Goal: Communication & Community: Connect with others

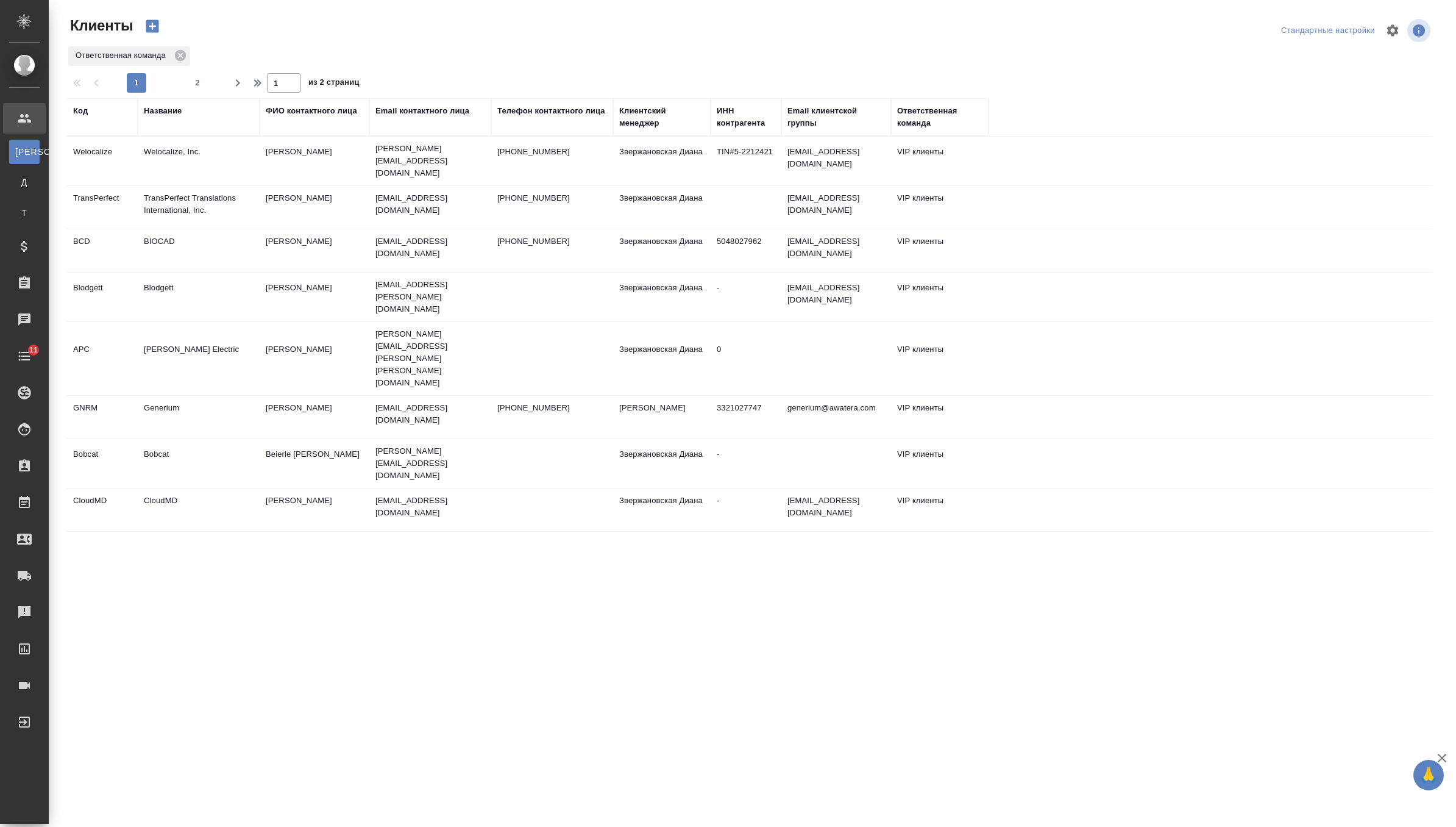
select select "RU"
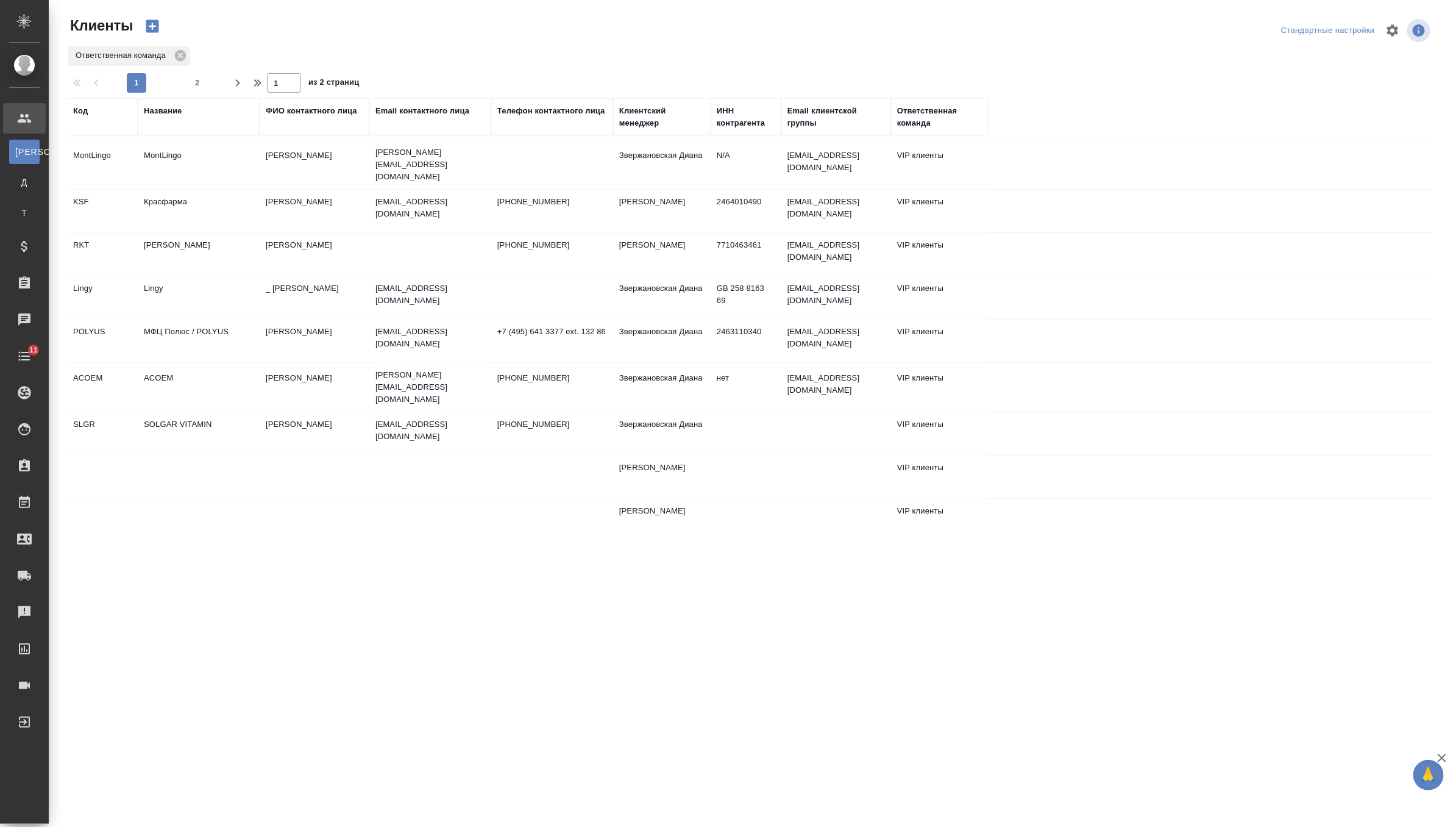
scroll to position [683, 0]
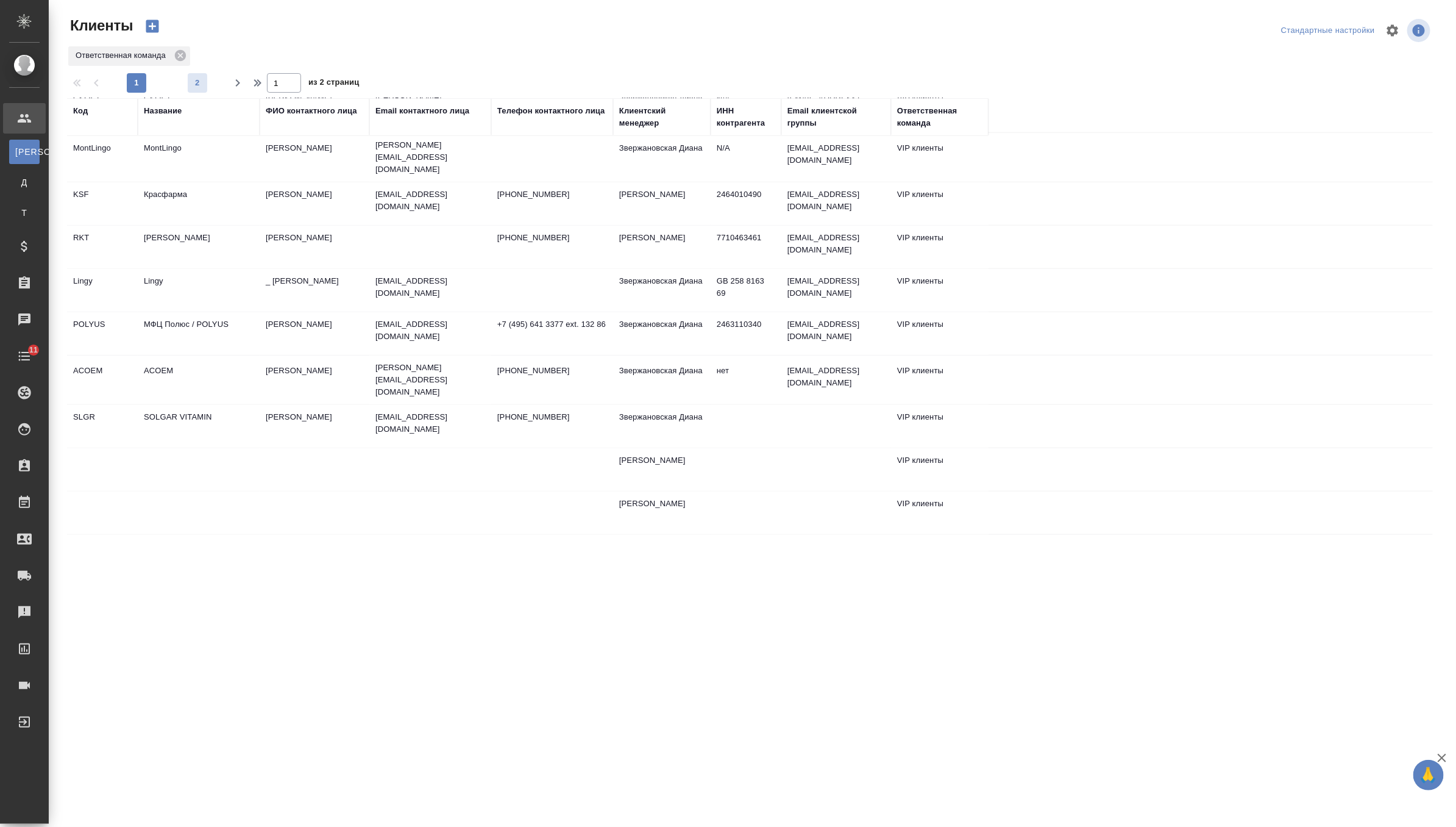
click at [197, 86] on span "2" at bounding box center [197, 82] width 20 height 12
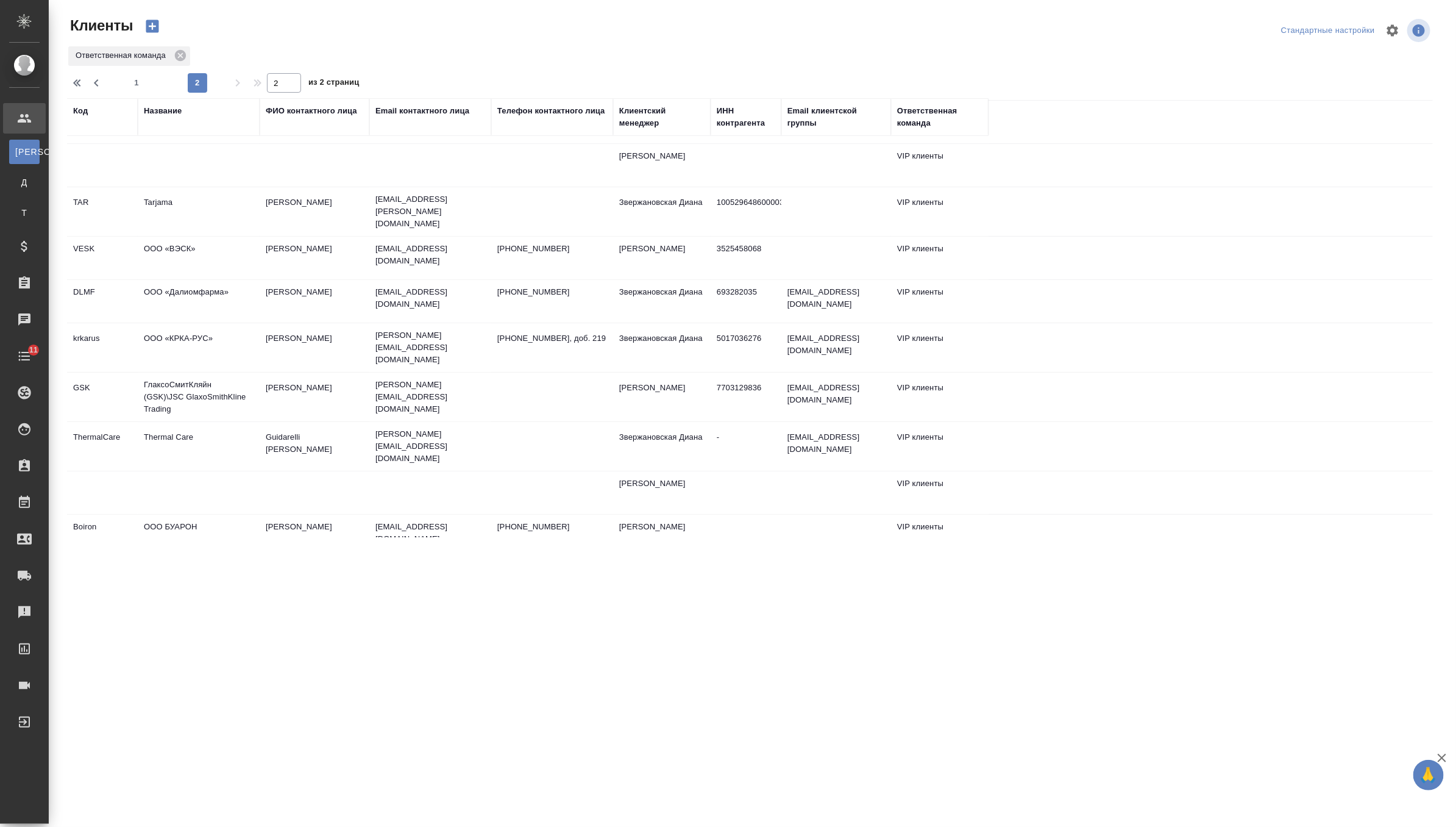
scroll to position [165, 0]
click at [253, 426] on td "Thermal Care" at bounding box center [198, 447] width 122 height 43
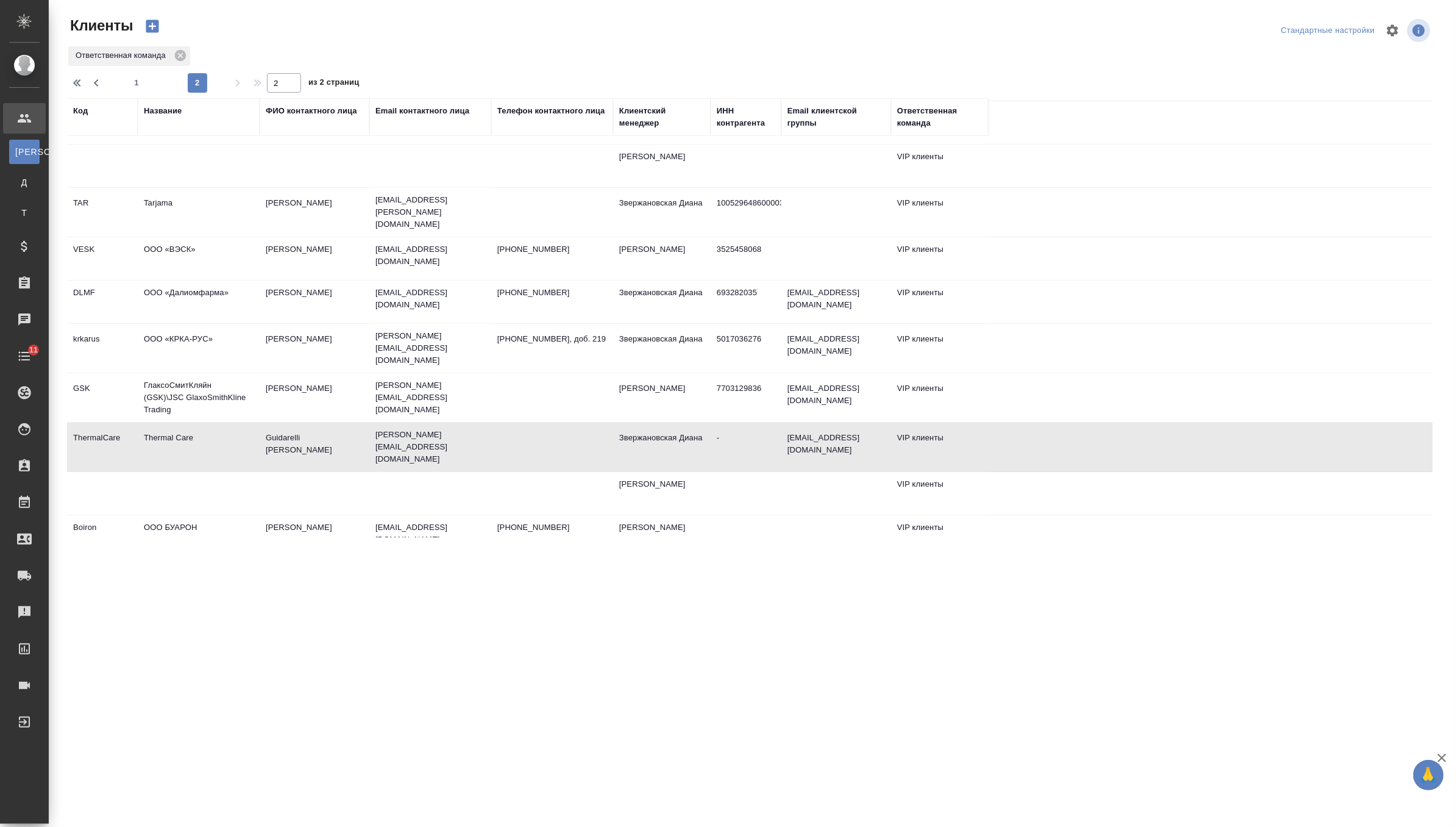
click at [253, 426] on td "Thermal Care" at bounding box center [198, 447] width 122 height 43
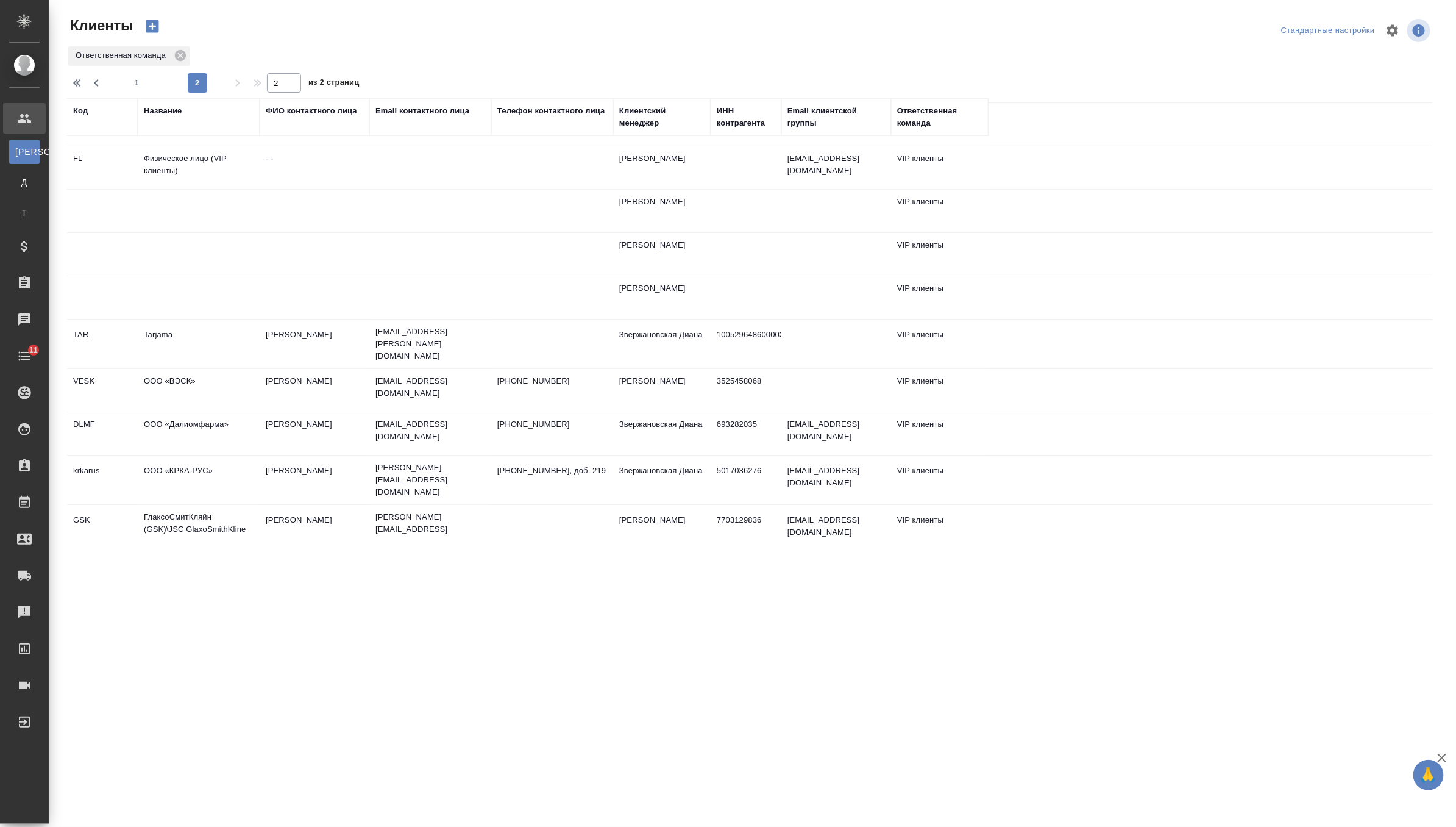
scroll to position [0, 0]
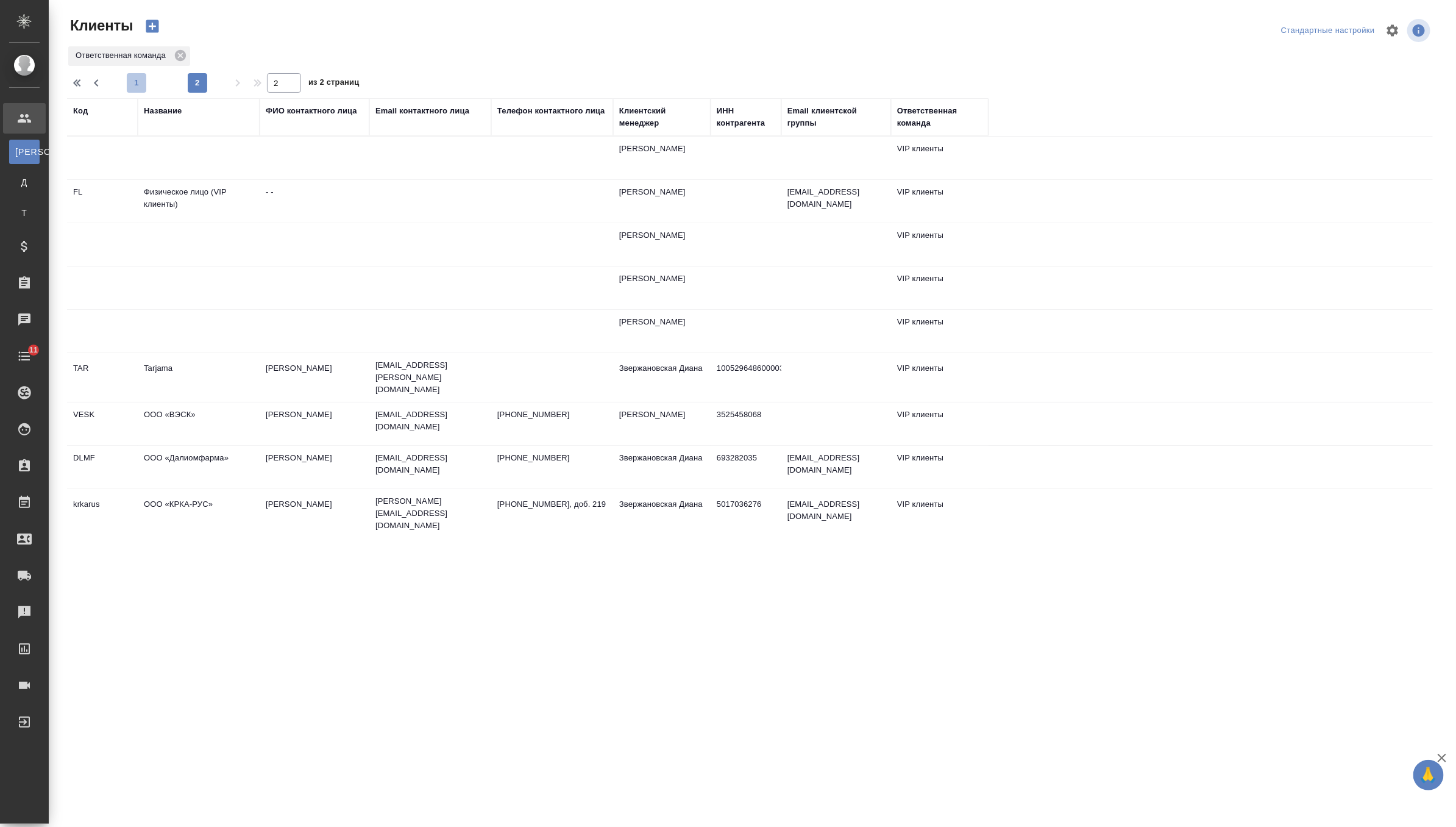
click at [138, 79] on span "1" at bounding box center [136, 82] width 20 height 12
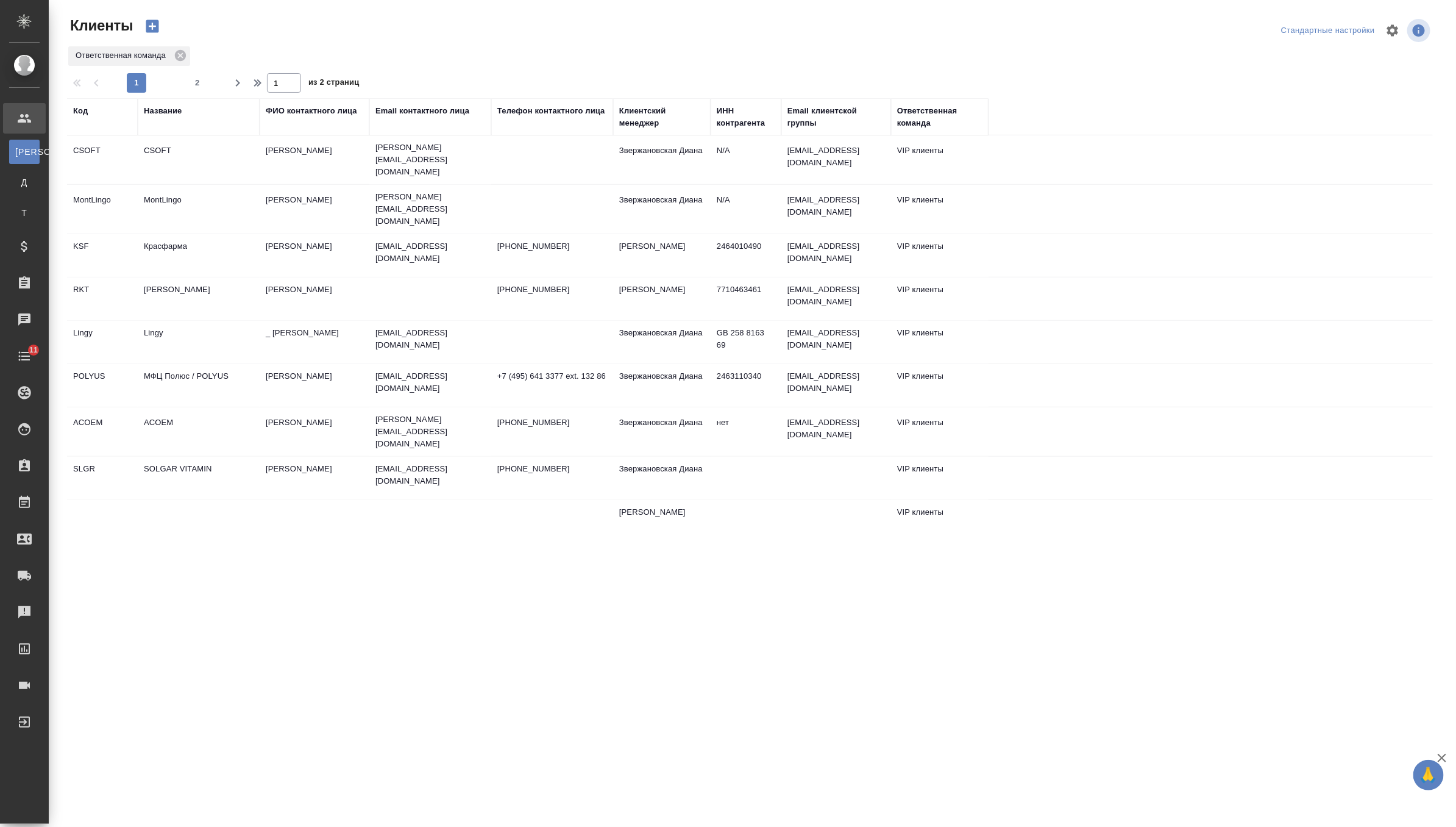
scroll to position [646, 0]
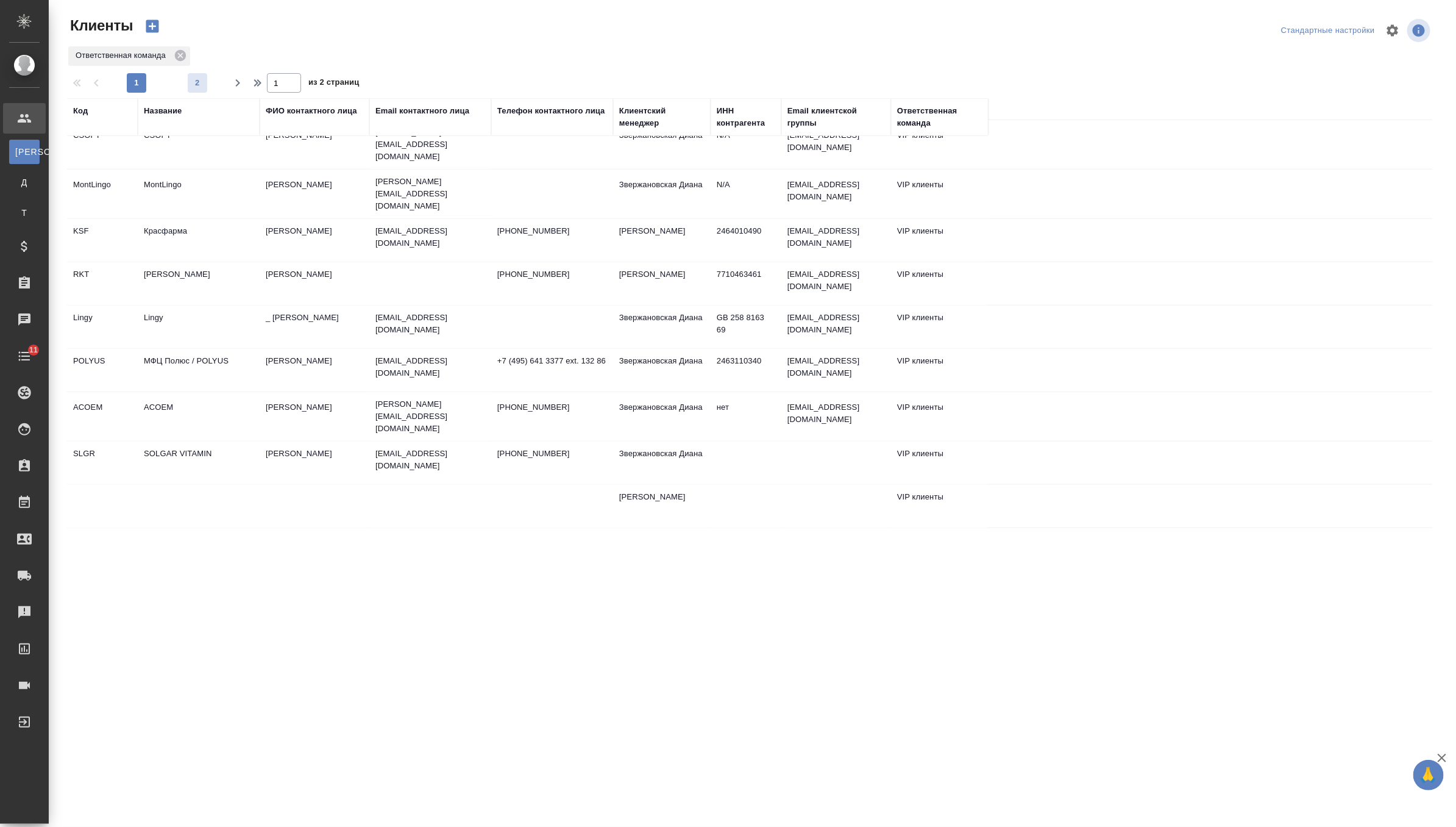
click at [197, 87] on span "2" at bounding box center [197, 82] width 20 height 12
type input "2"
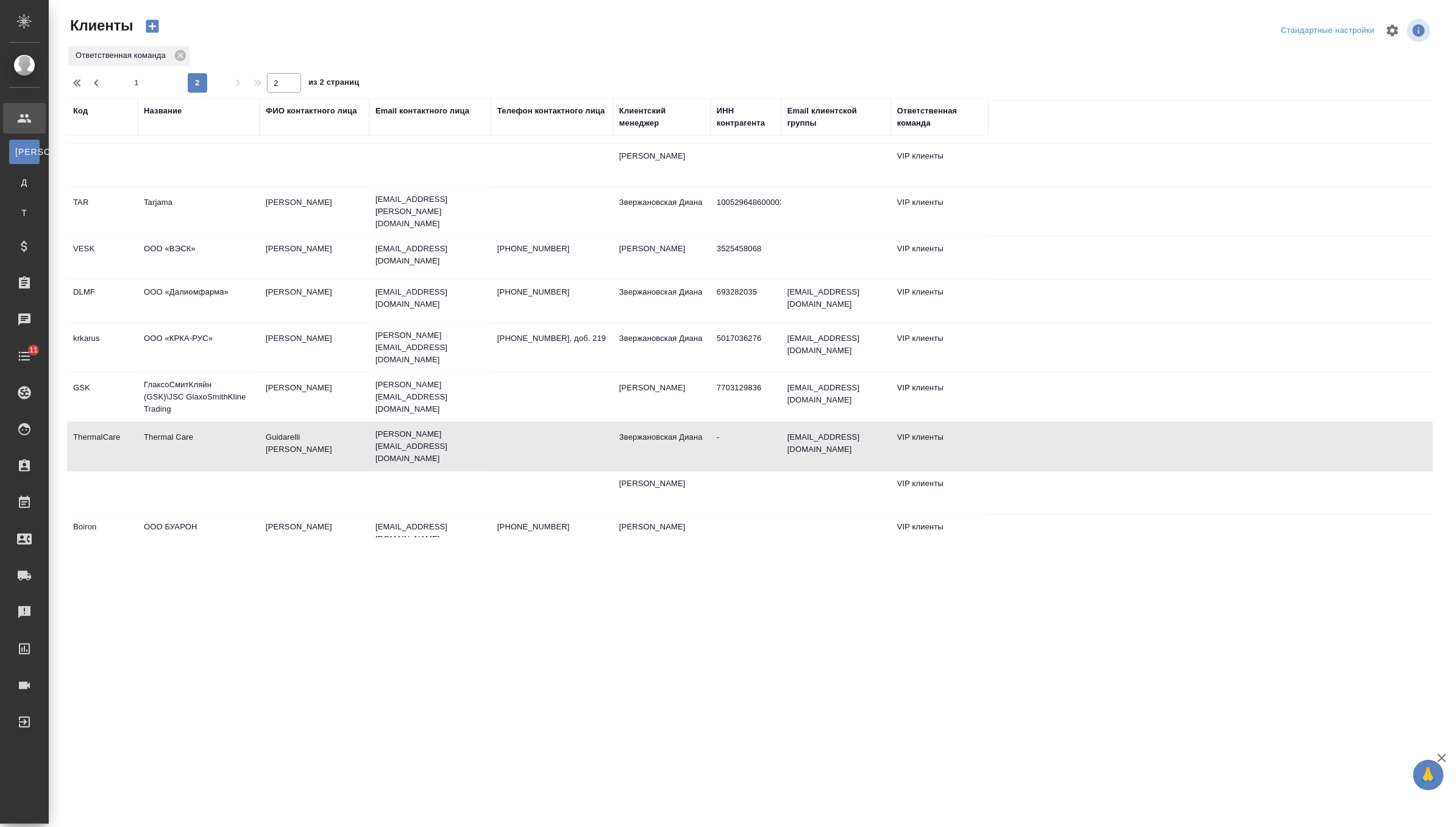
scroll to position [0, 0]
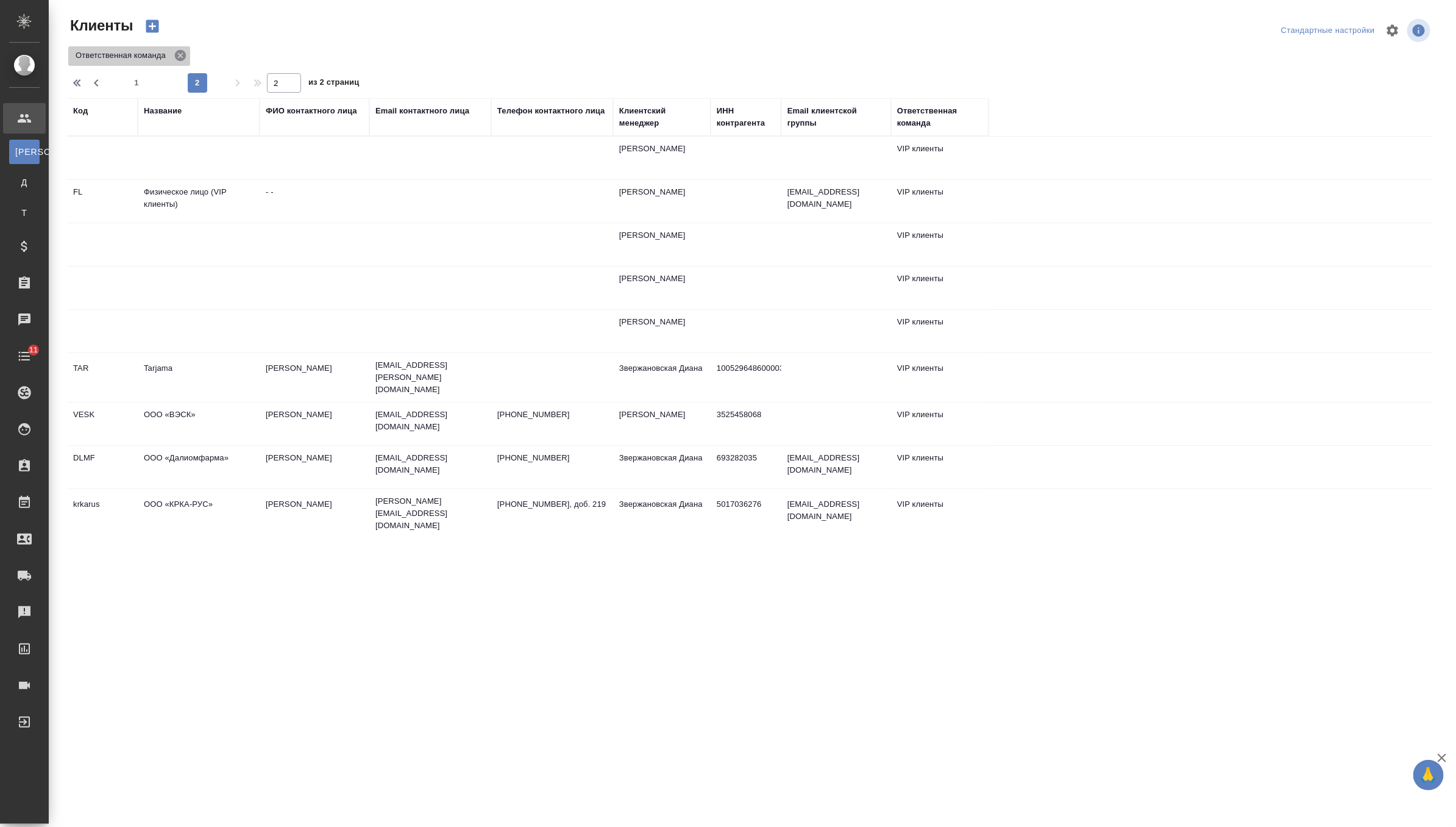
click at [178, 53] on icon at bounding box center [180, 55] width 11 height 11
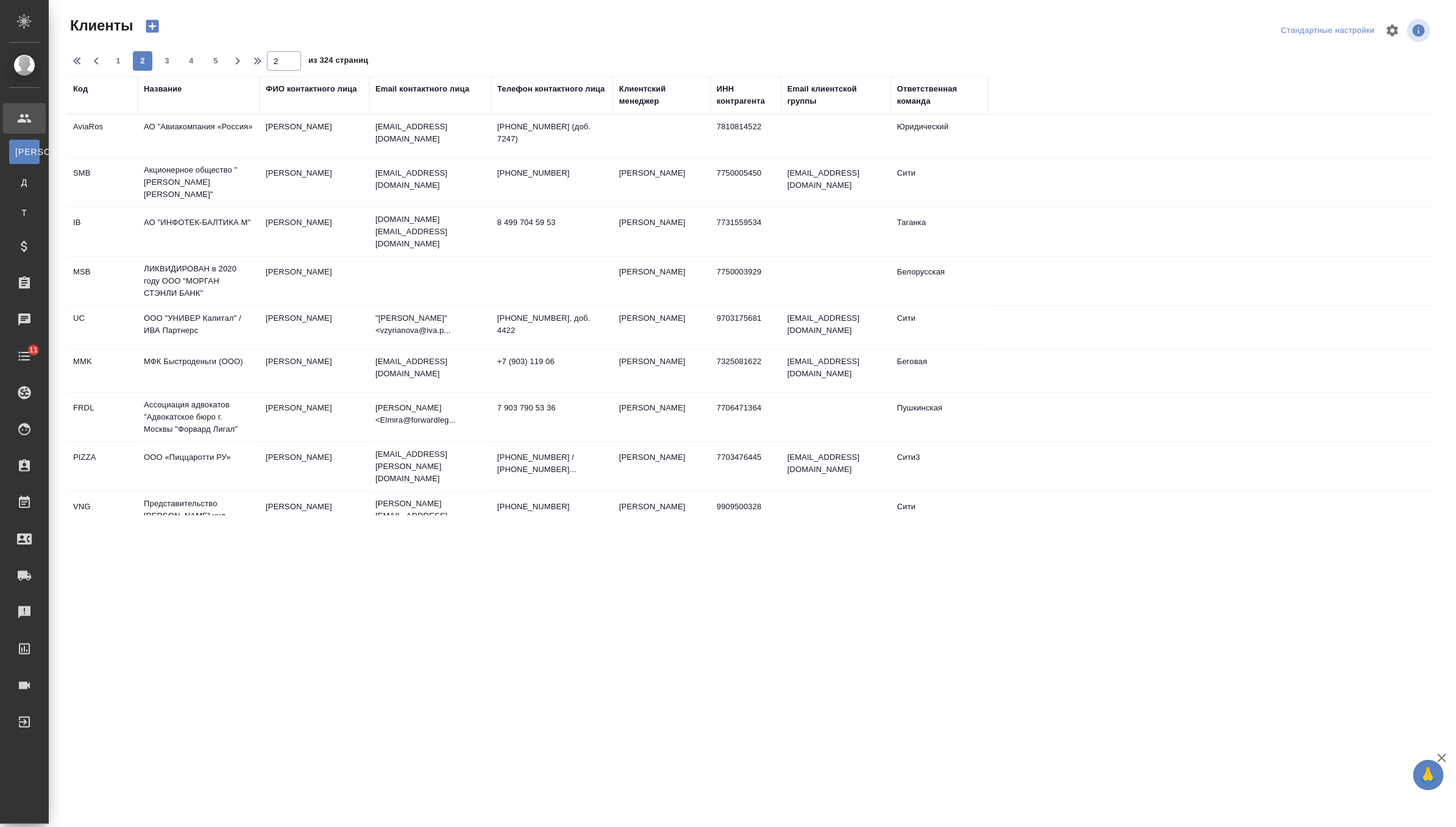
click at [189, 106] on div "Название" at bounding box center [198, 95] width 110 height 24
click at [167, 93] on div "Название" at bounding box center [162, 89] width 38 height 12
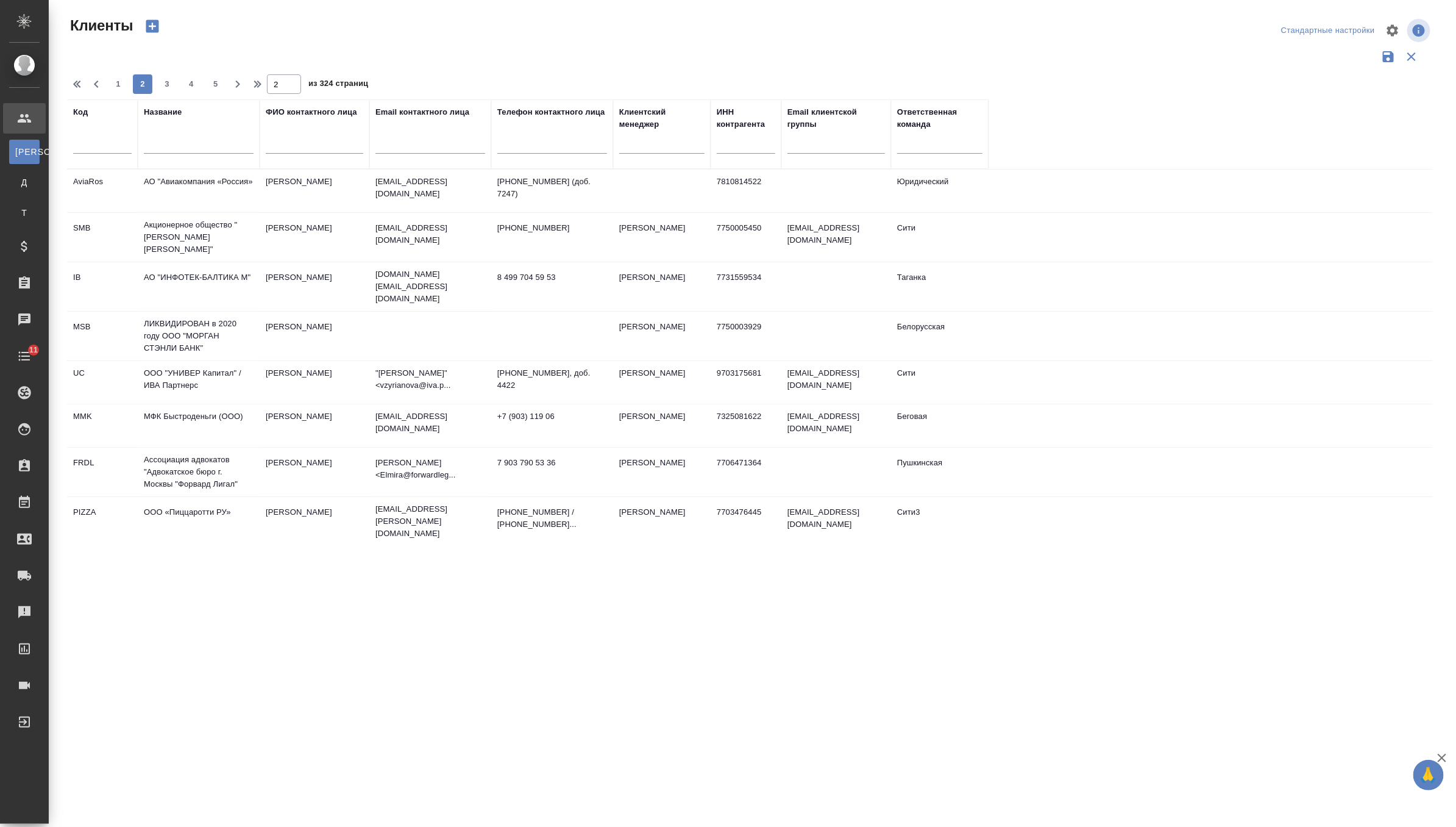
click at [167, 141] on input "text" at bounding box center [198, 146] width 110 height 15
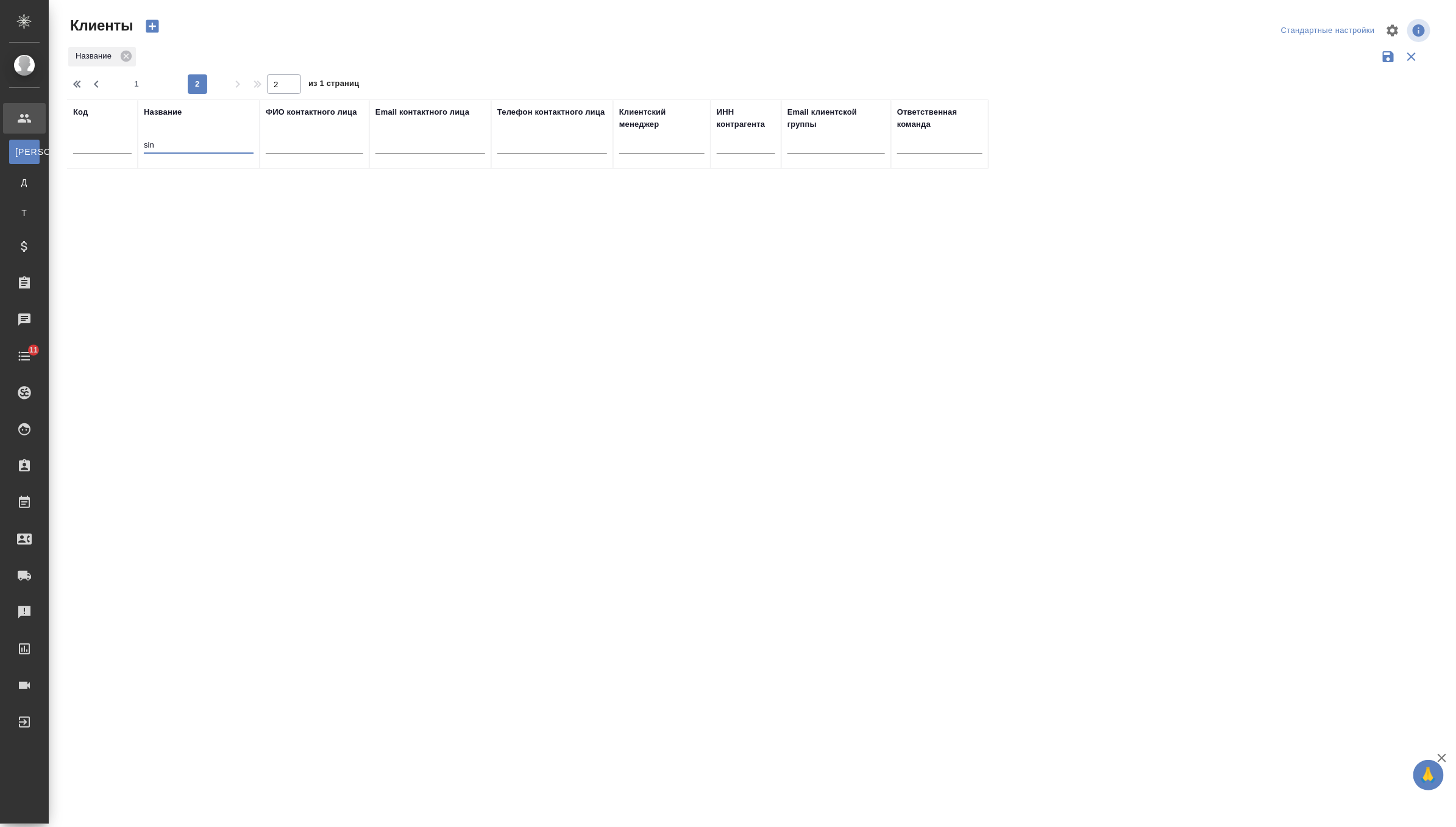
type input "si"
type input "1"
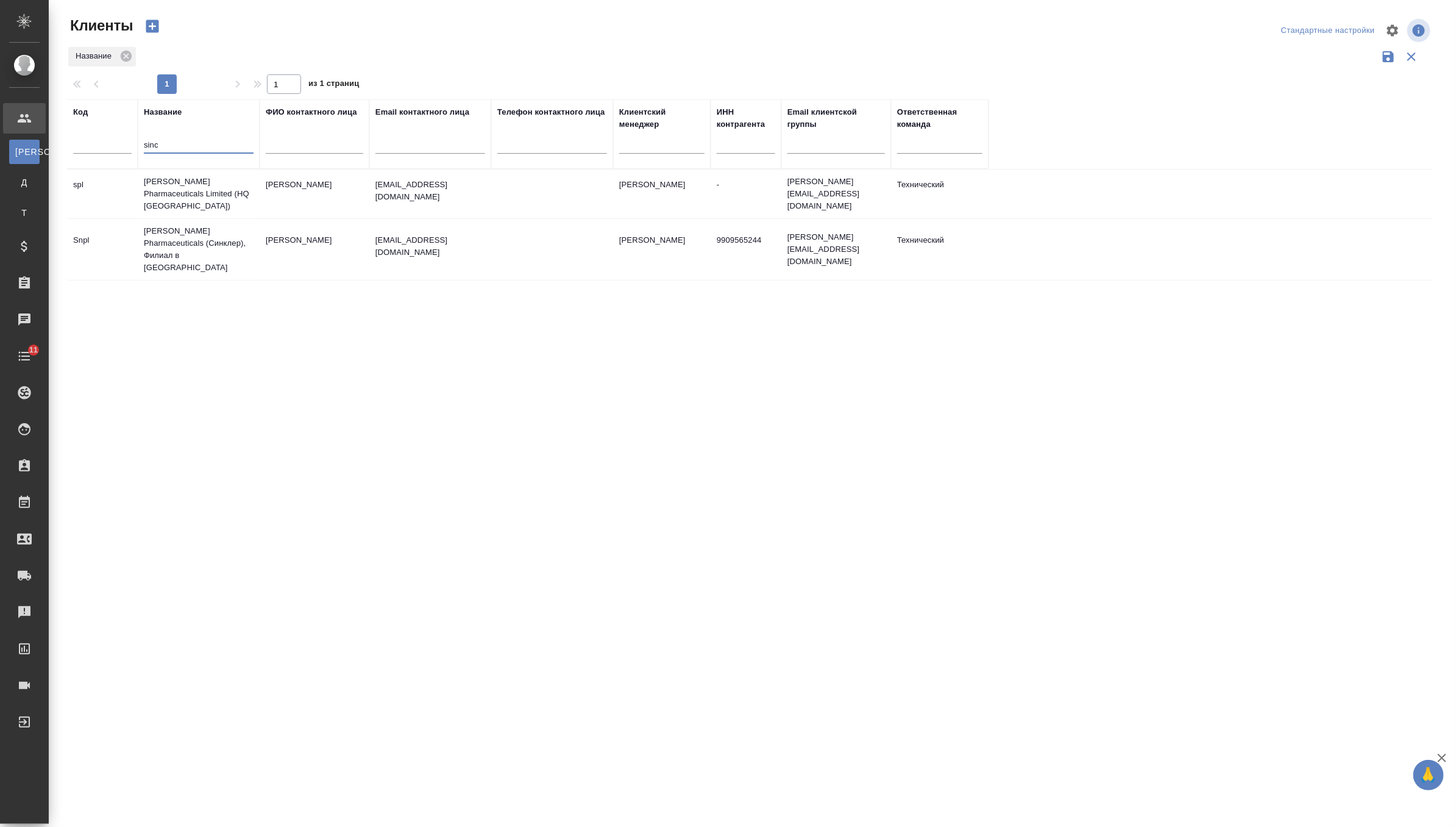
type input "sinc"
click at [194, 199] on td "[PERSON_NAME] Pharmaceuticals Limited (HQ [GEOGRAPHIC_DATA])" at bounding box center [198, 194] width 122 height 49
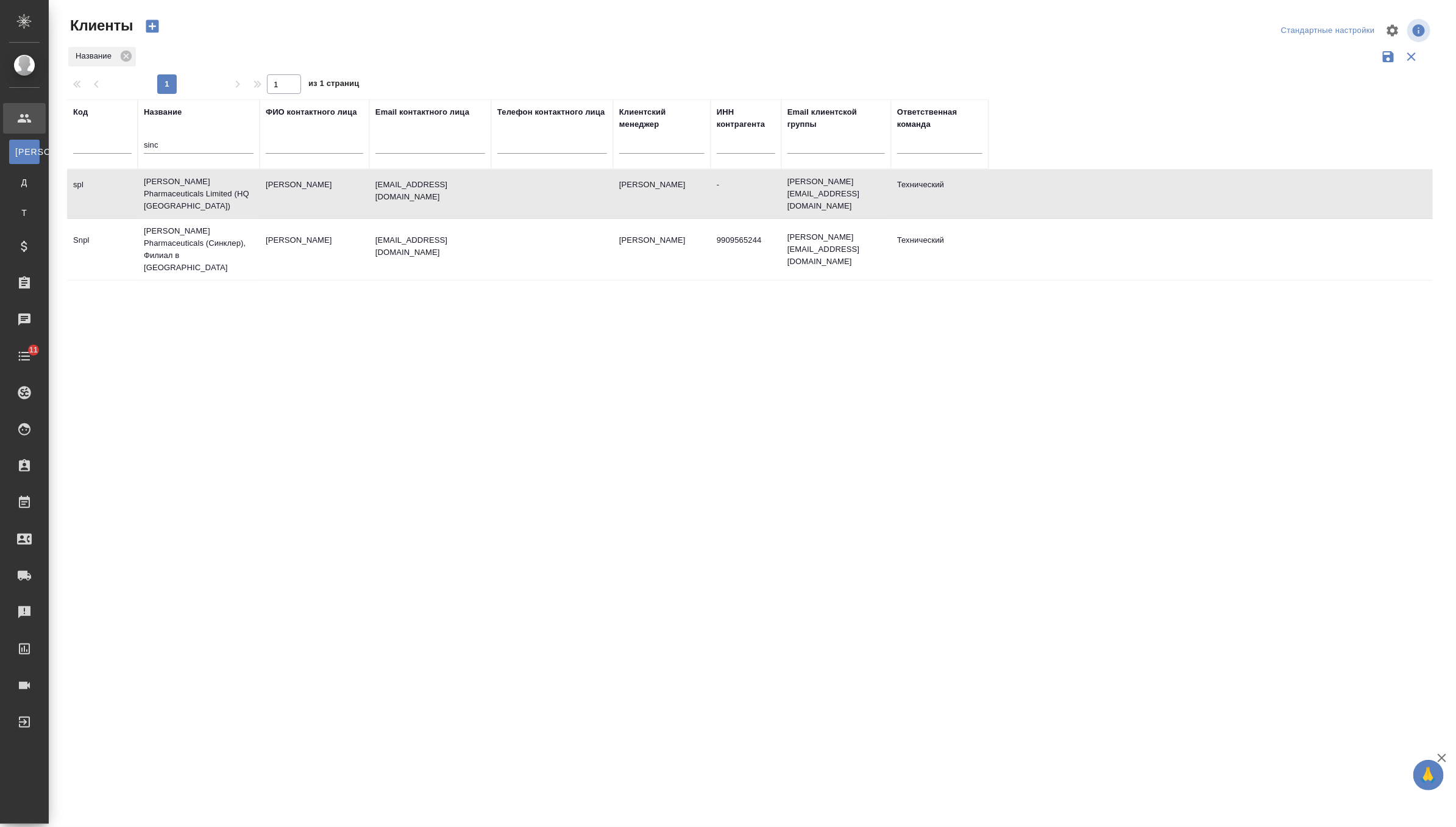
click at [194, 199] on td "[PERSON_NAME] Pharmaceuticals Limited (HQ [GEOGRAPHIC_DATA])" at bounding box center [198, 194] width 122 height 49
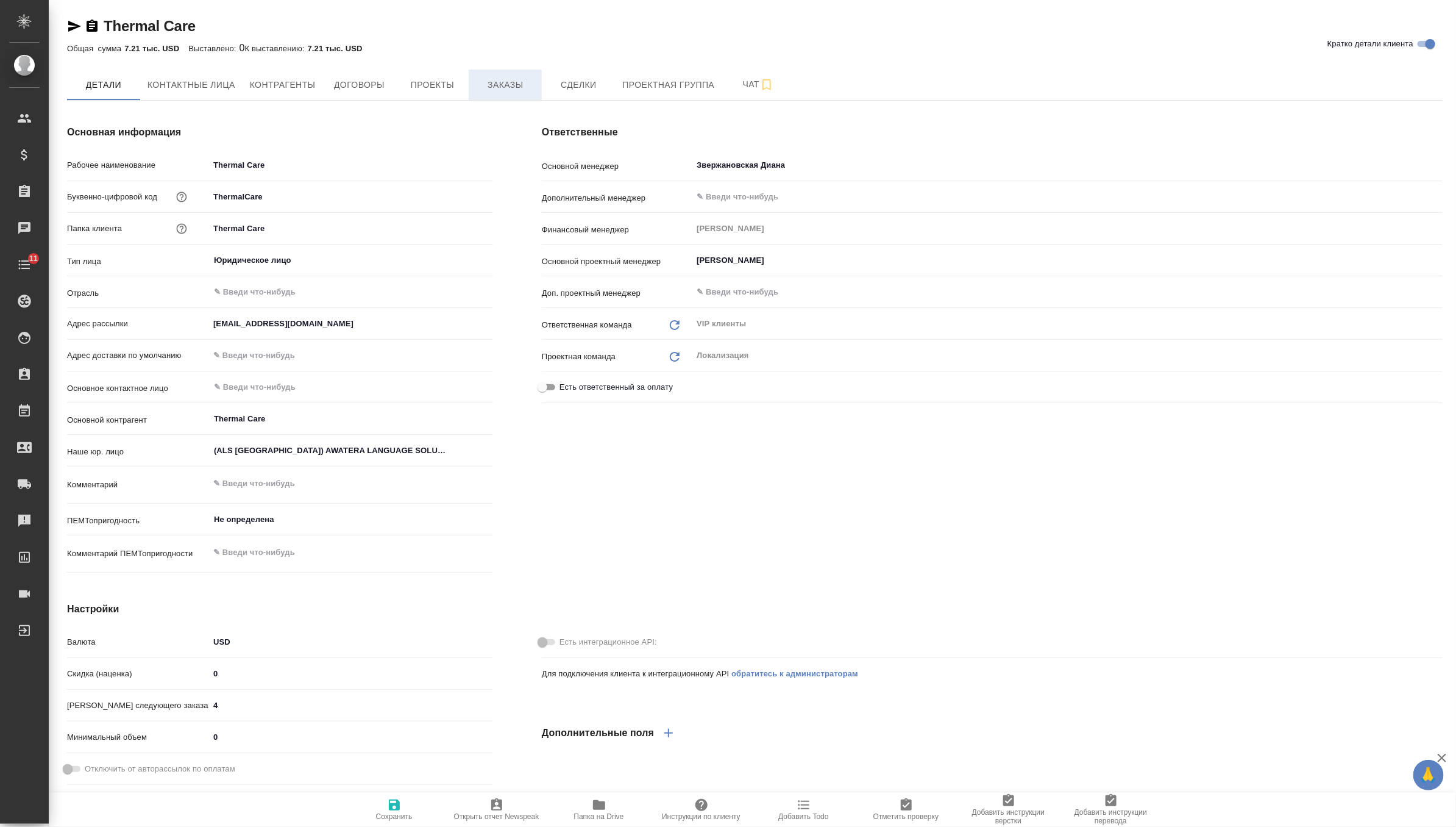
click at [505, 95] on button "Заказы" at bounding box center [505, 85] width 73 height 31
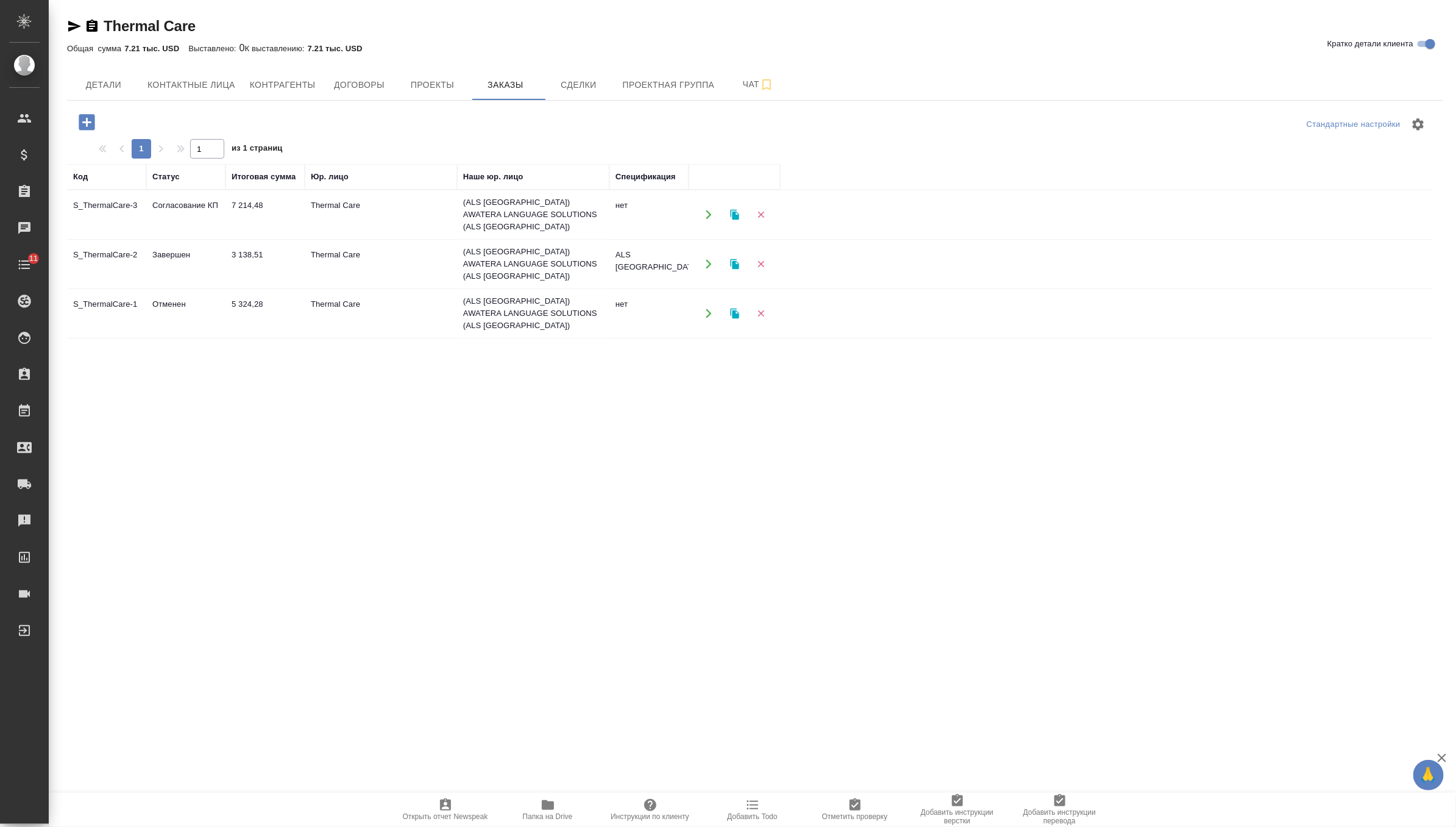
click at [293, 211] on td "7 214,48" at bounding box center [265, 214] width 79 height 43
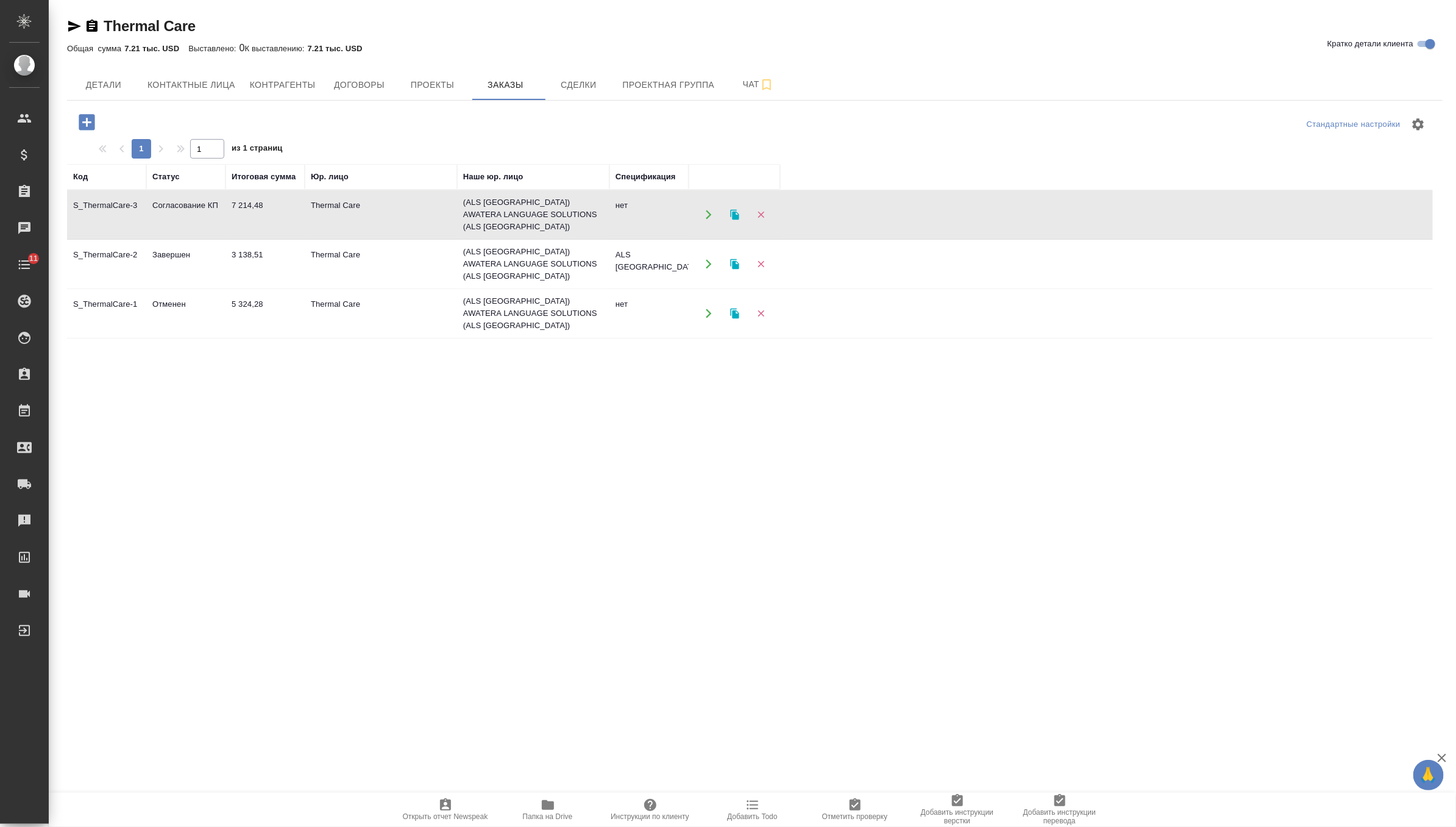
click at [293, 211] on td "7 214,48" at bounding box center [265, 214] width 79 height 43
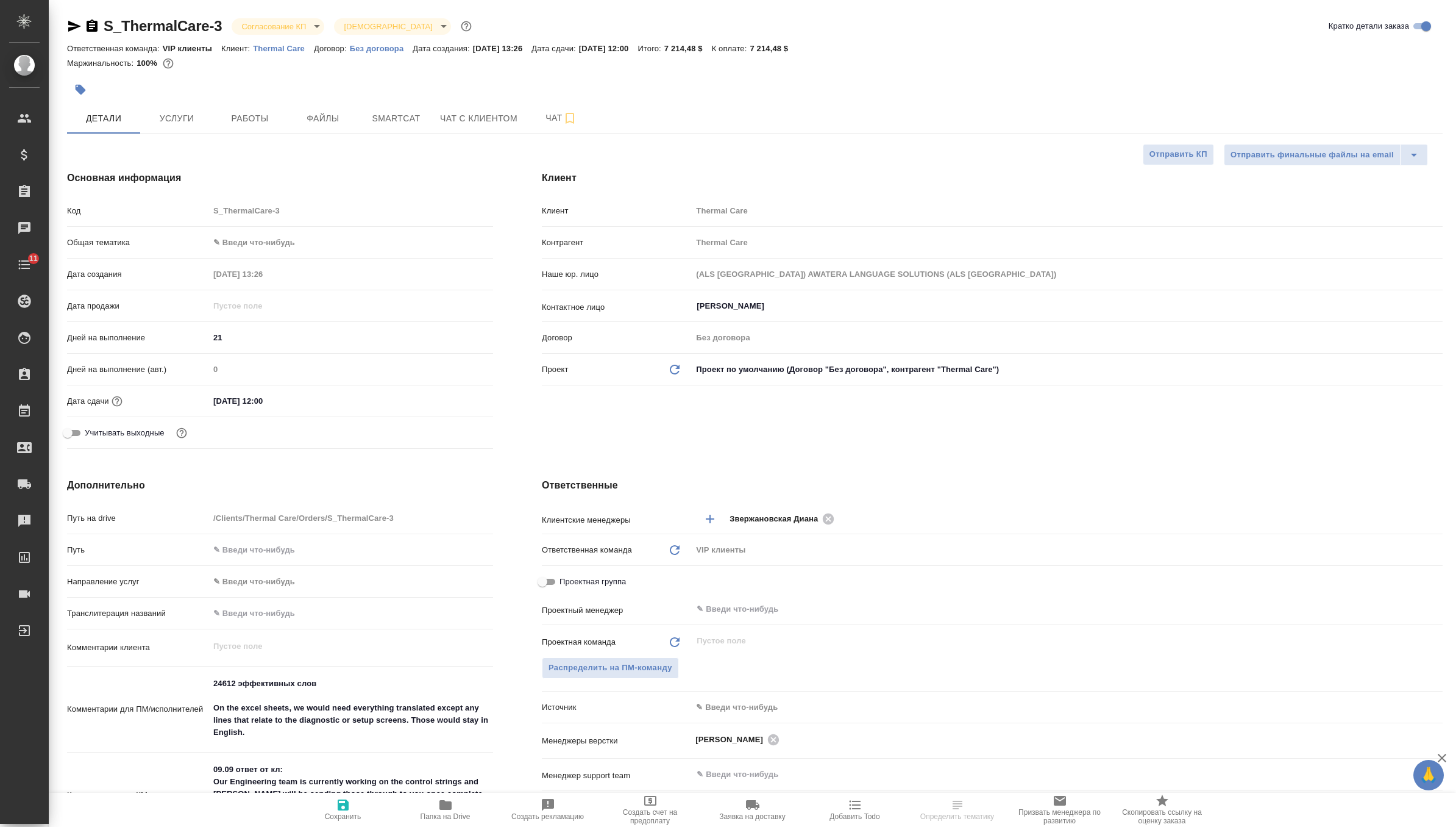
select select "RU"
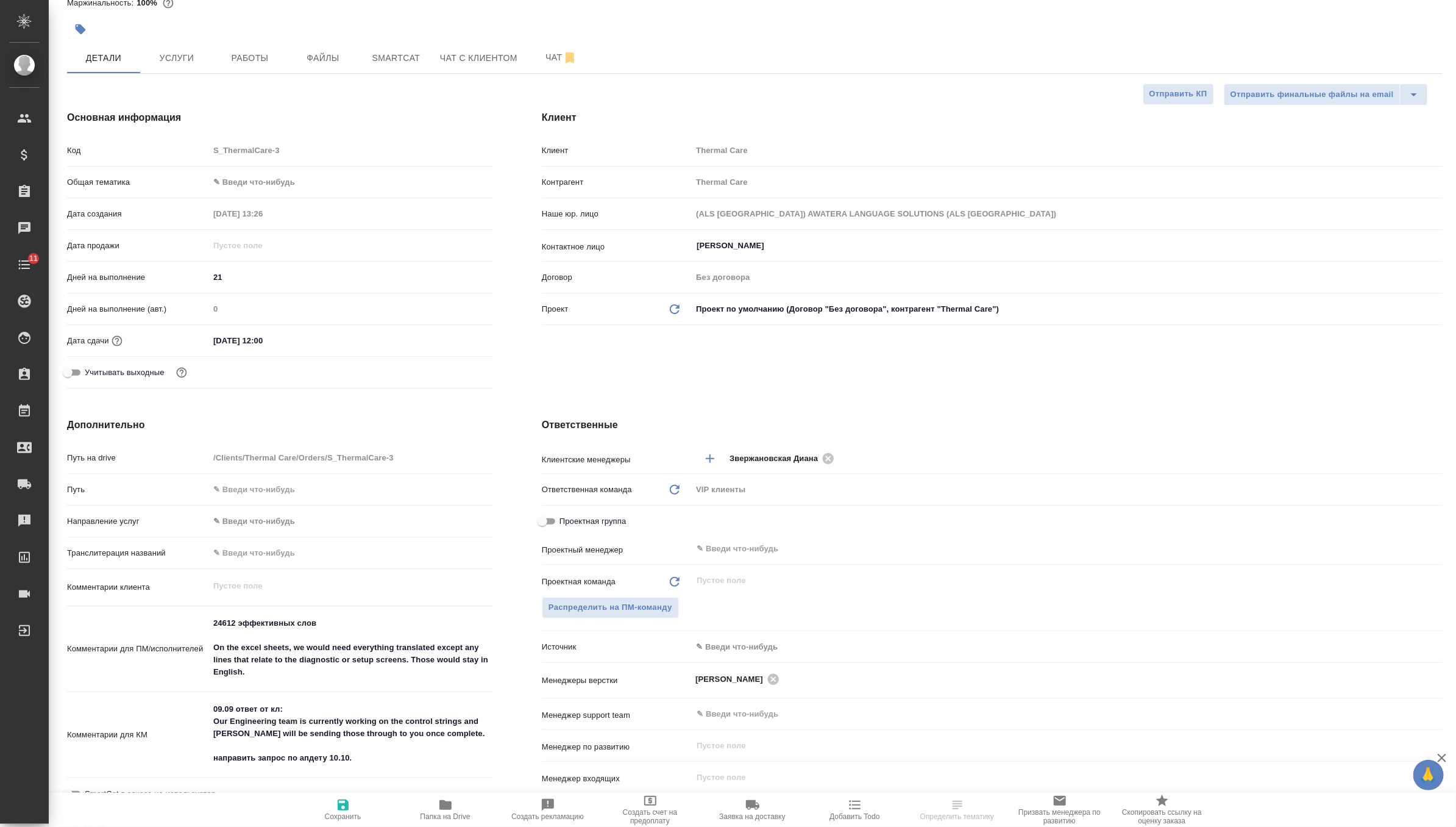
scroll to position [136, 0]
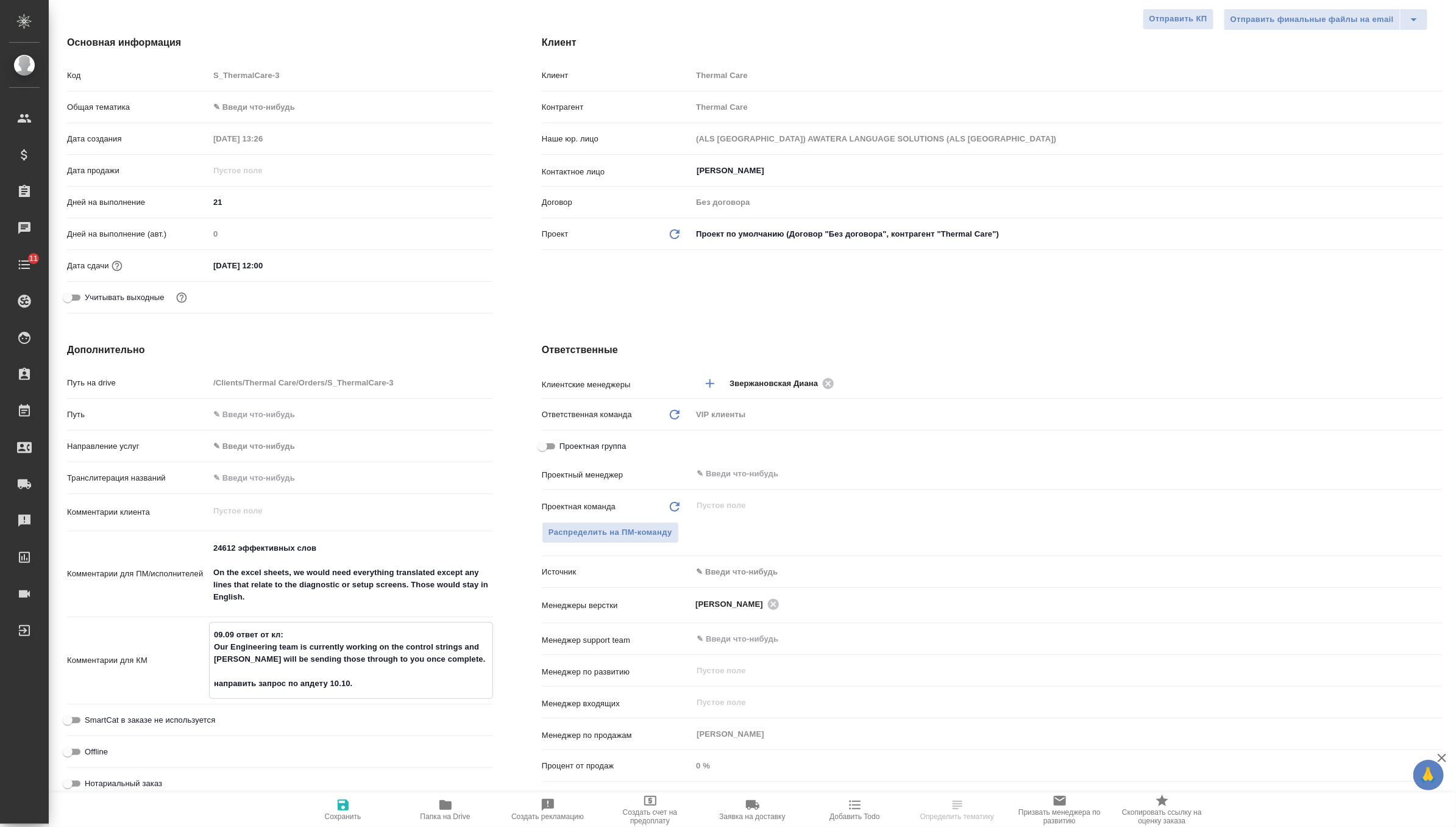
drag, startPoint x: 455, startPoint y: 662, endPoint x: 173, endPoint y: 630, distance: 283.8
click at [173, 630] on div "Комментарии для КМ 09.09 ответ от кл: Our Engineering team is currently working…" at bounding box center [280, 659] width 426 height 77
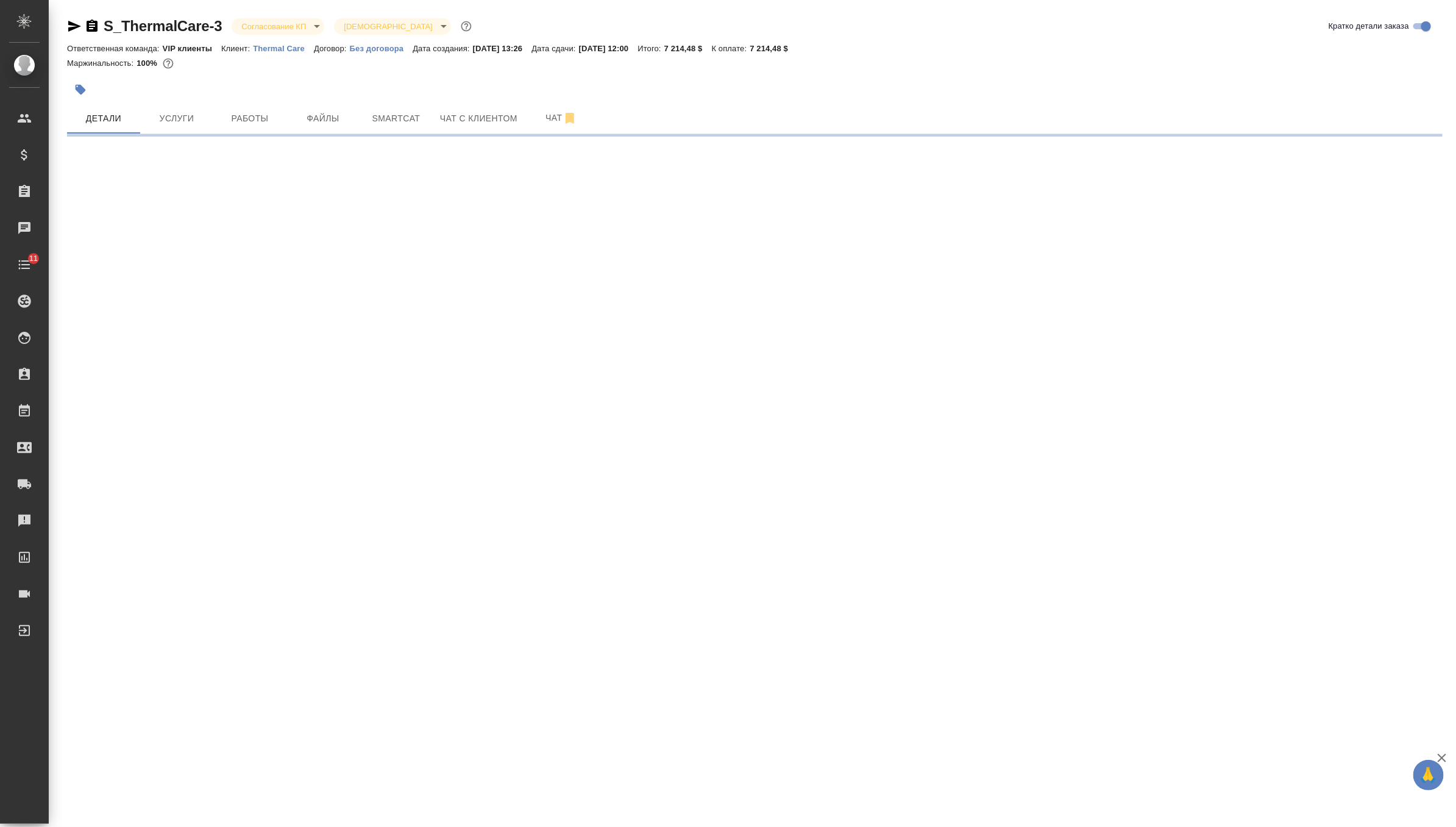
select select "RU"
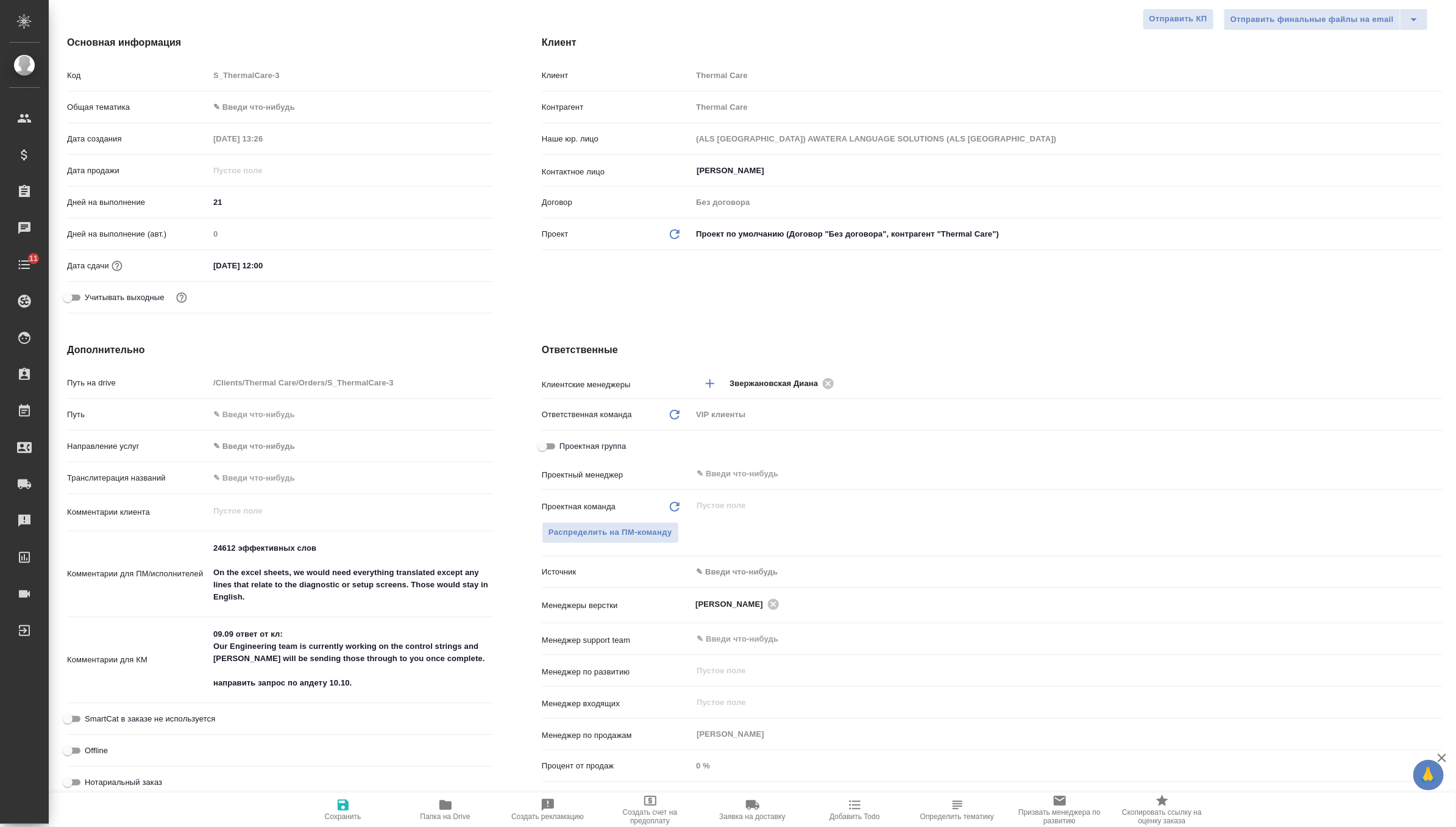
type textarea "x"
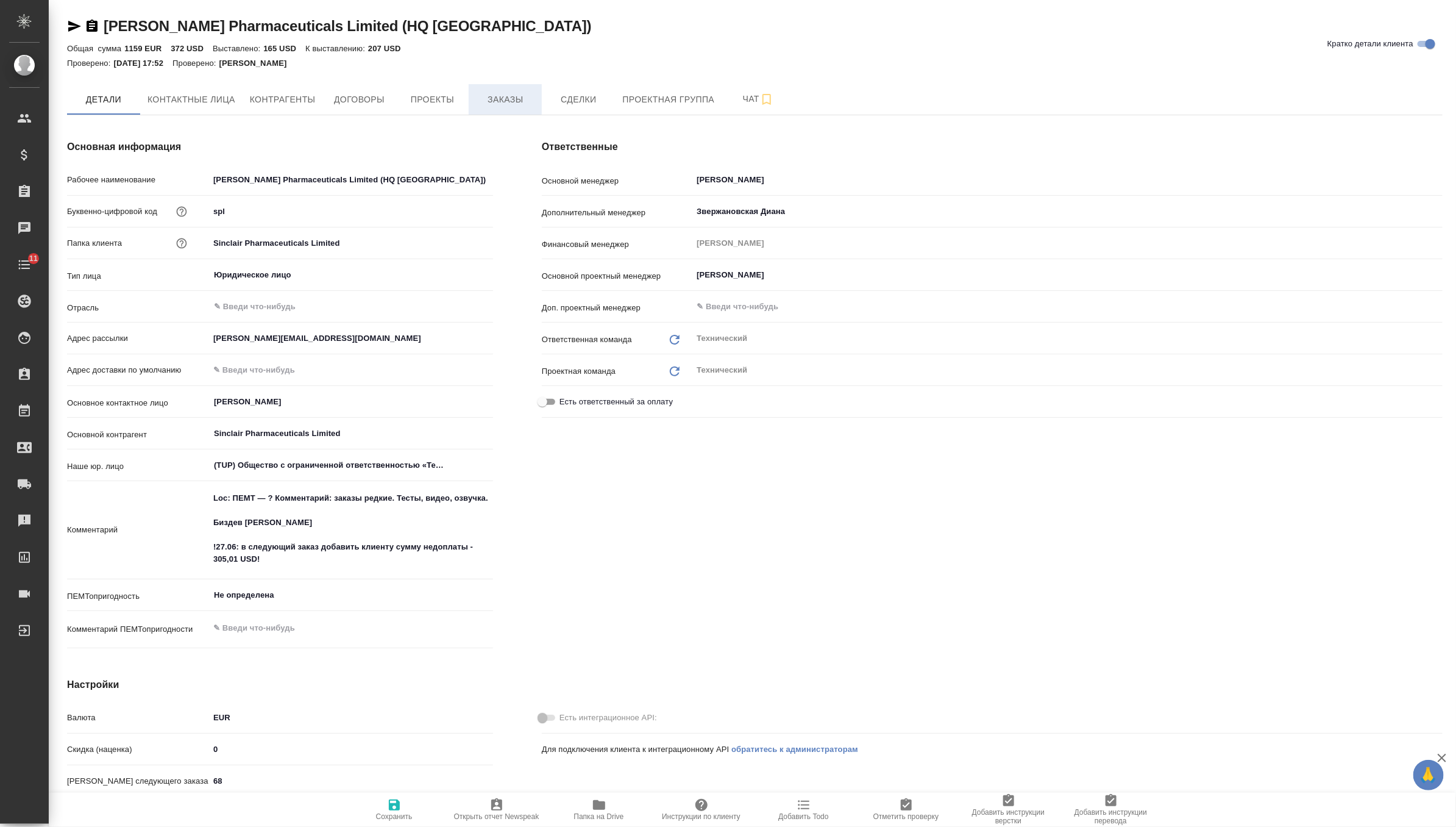
click at [513, 96] on span "Заказы" at bounding box center [505, 99] width 58 height 15
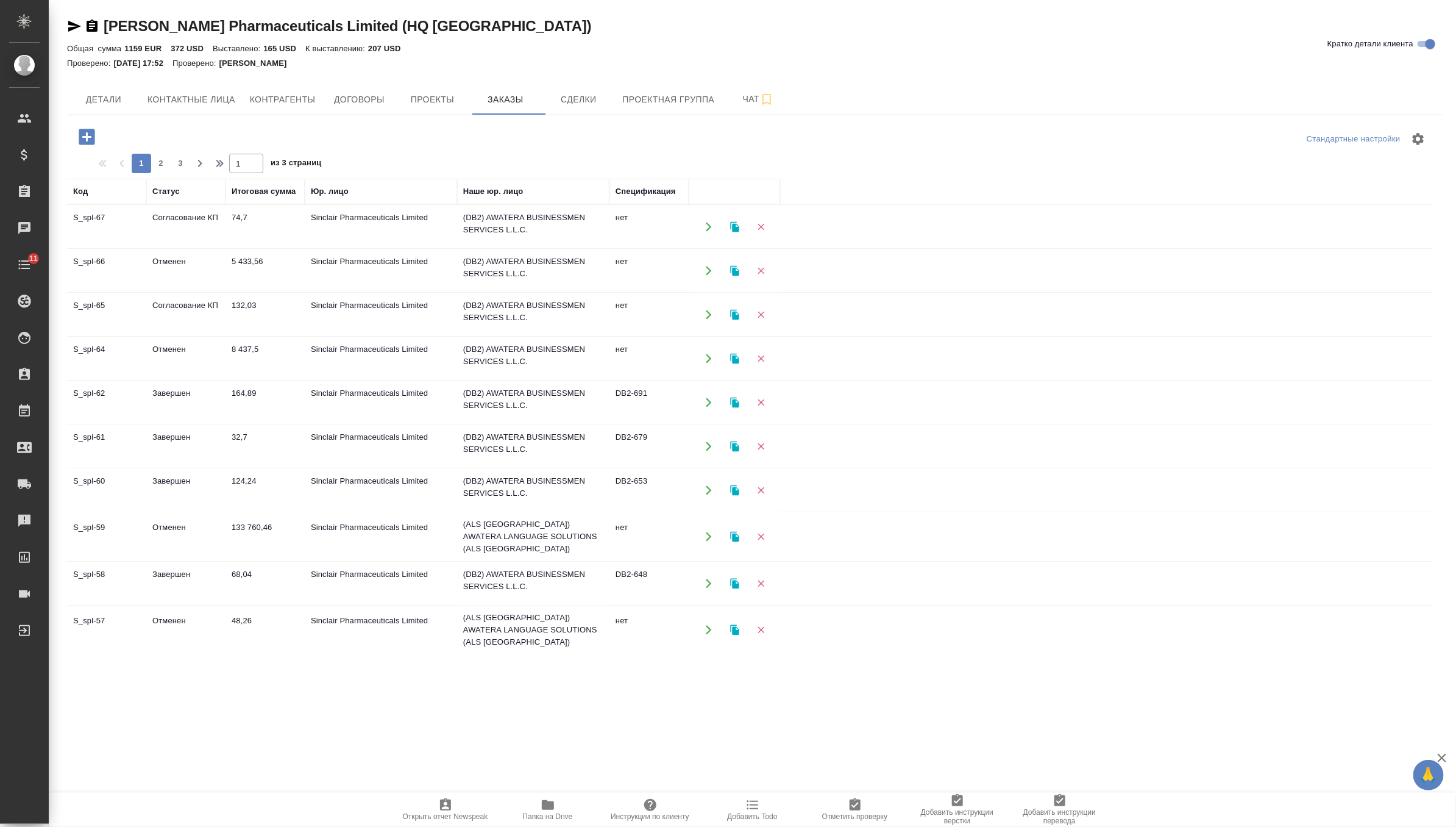
click at [272, 313] on td "132,03" at bounding box center [265, 314] width 79 height 43
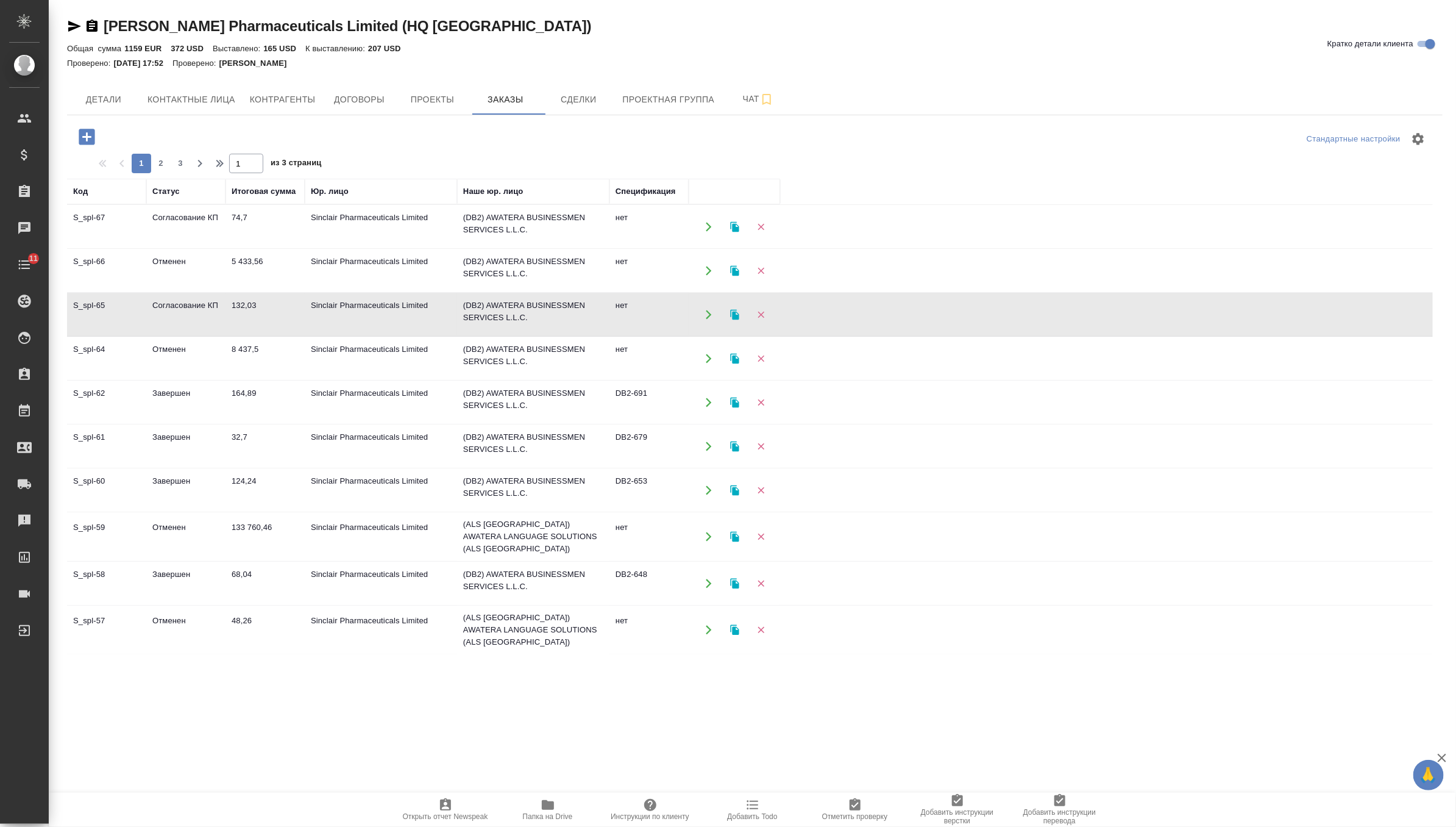
click at [272, 313] on td "132,03" at bounding box center [265, 314] width 79 height 43
click at [282, 216] on td "74,7" at bounding box center [265, 227] width 79 height 43
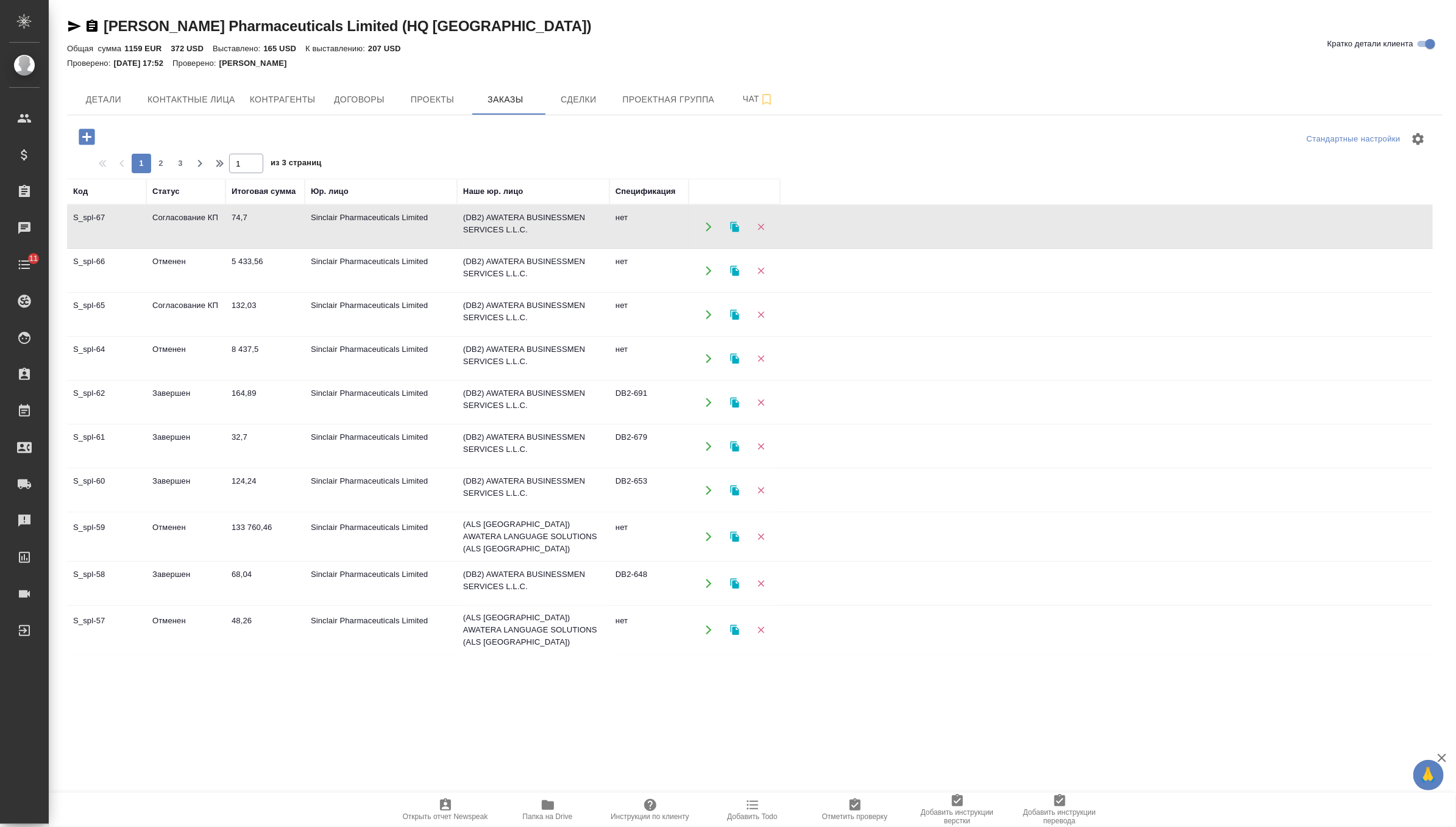
click at [282, 216] on td "74,7" at bounding box center [265, 227] width 79 height 43
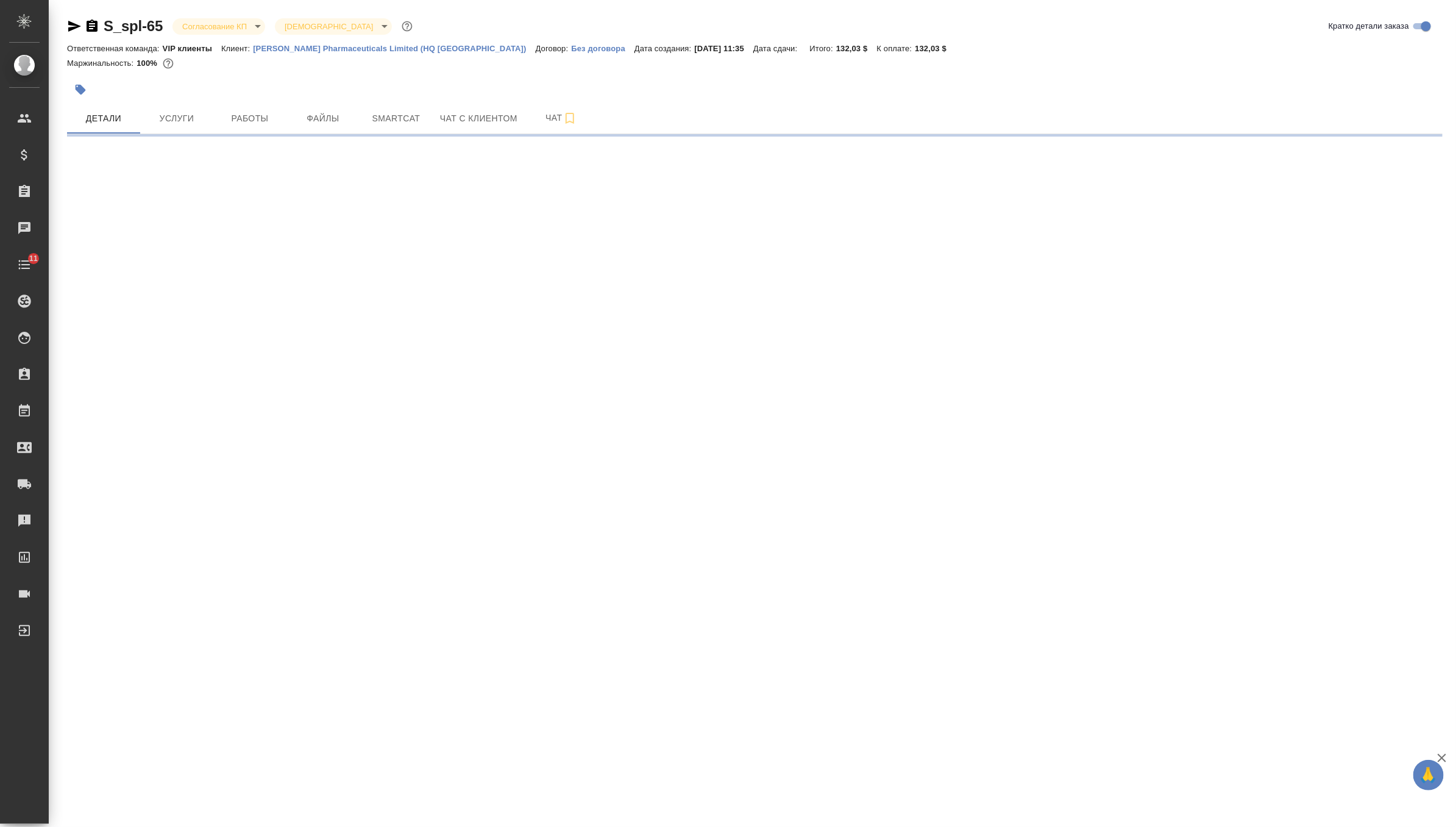
select select "RU"
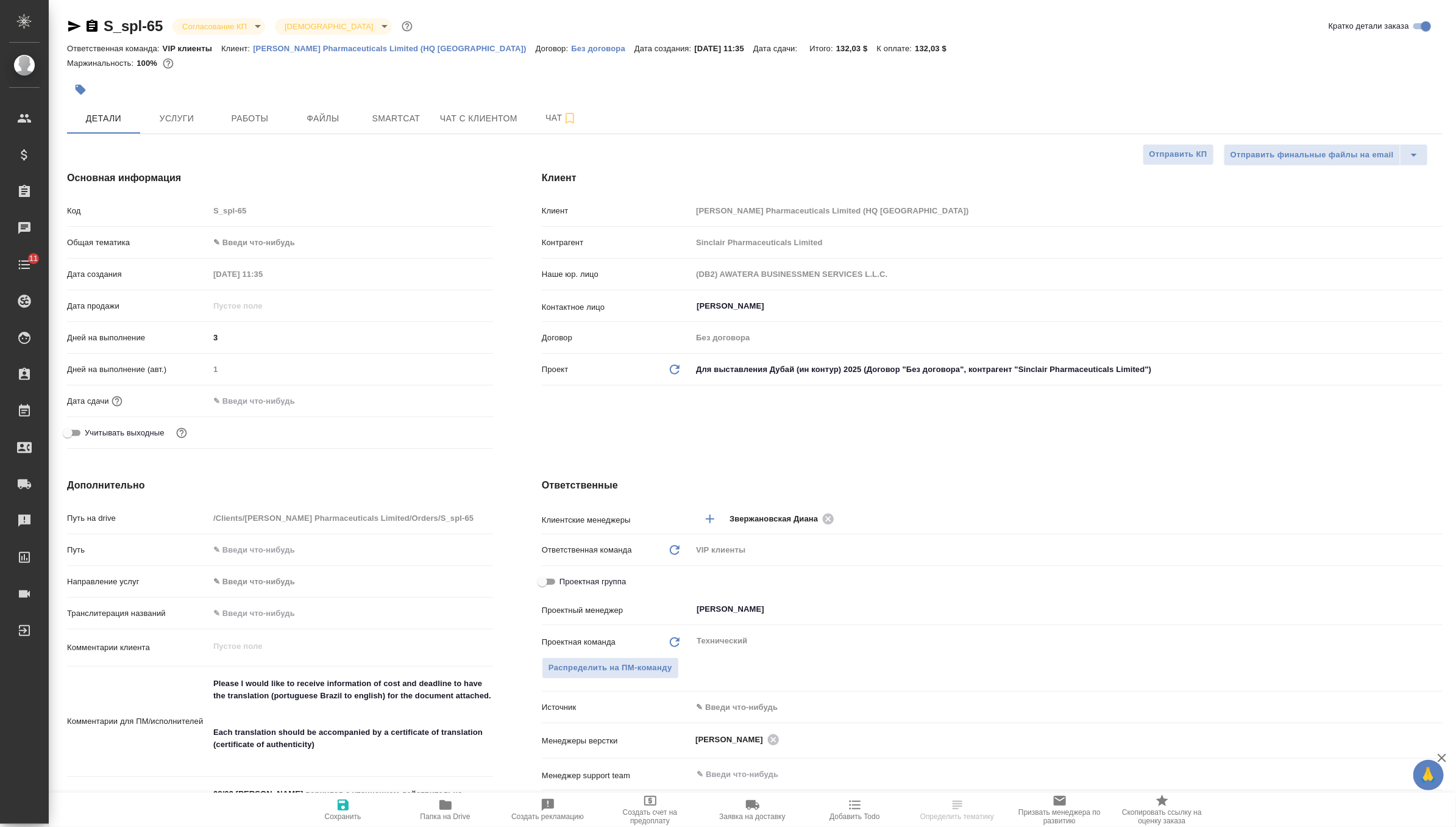
type textarea "x"
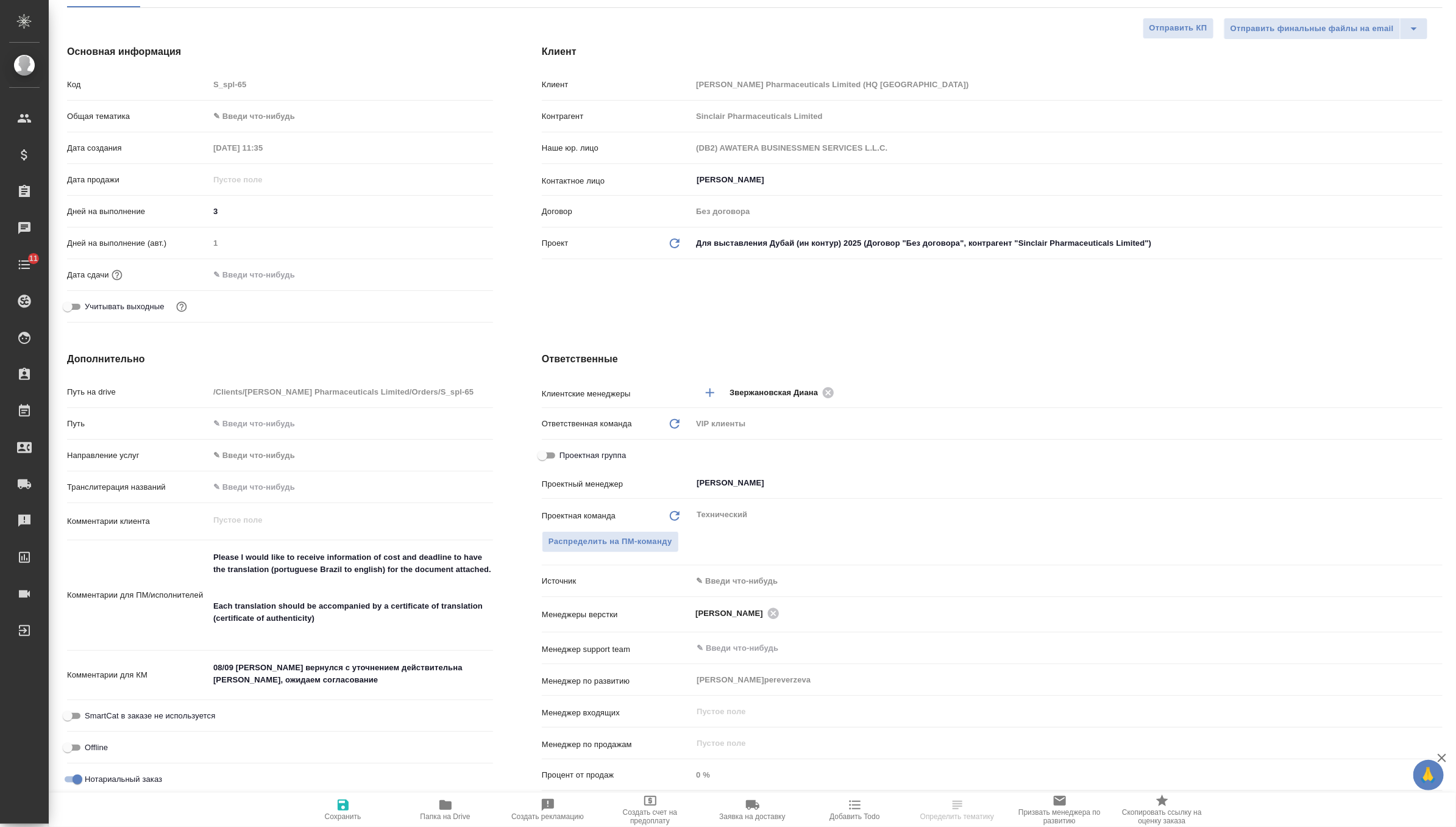
scroll to position [173, 0]
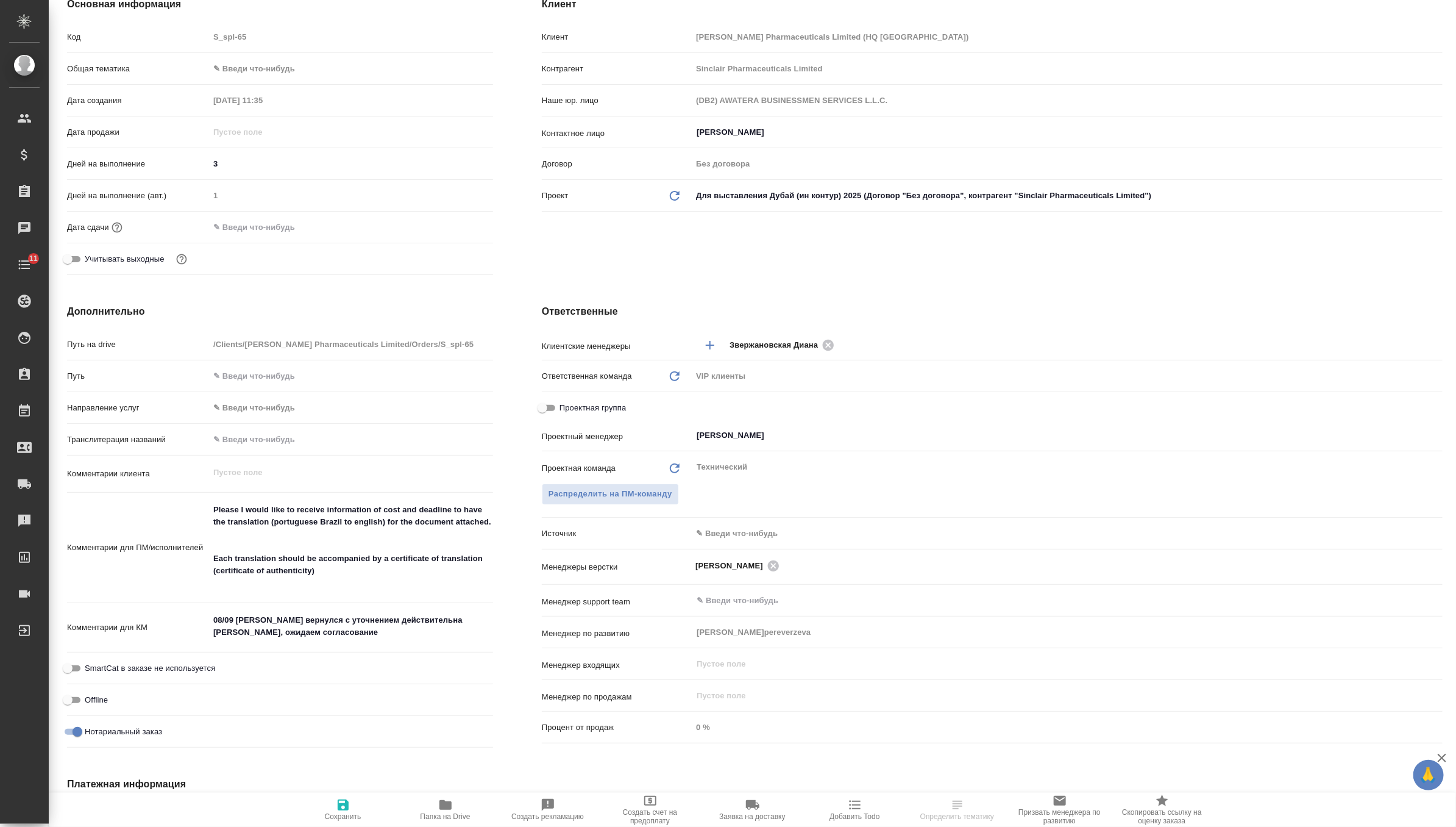
type textarea "x"
drag, startPoint x: 323, startPoint y: 632, endPoint x: 160, endPoint y: 576, distance: 172.4
click at [160, 576] on div "Путь на drive /Clients/Sinclair Pharmaceuticals Limited/Orders/S_spl-65 Путь На…" at bounding box center [280, 544] width 426 height 420
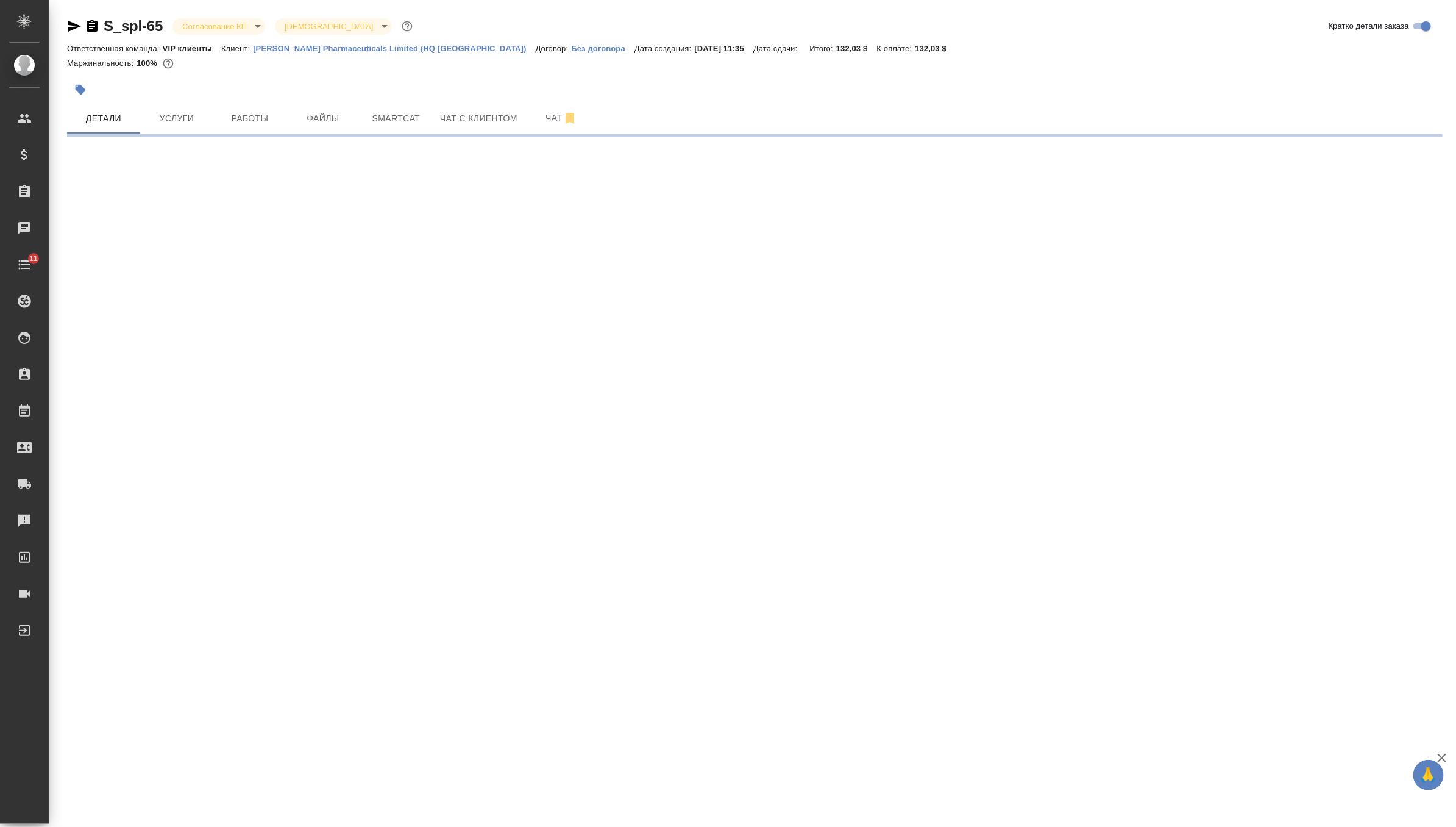
scroll to position [0, 0]
select select "RU"
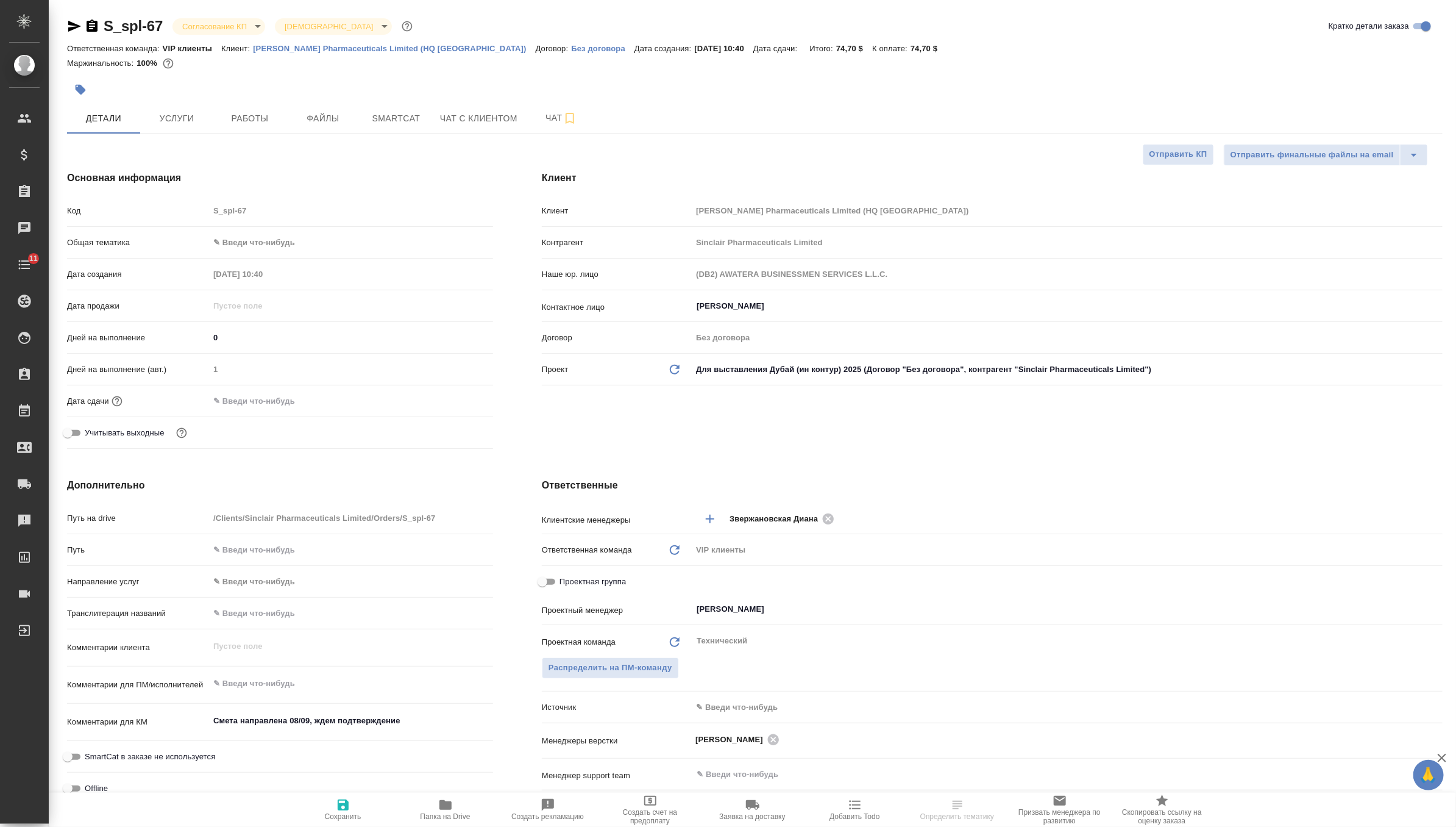
type textarea "x"
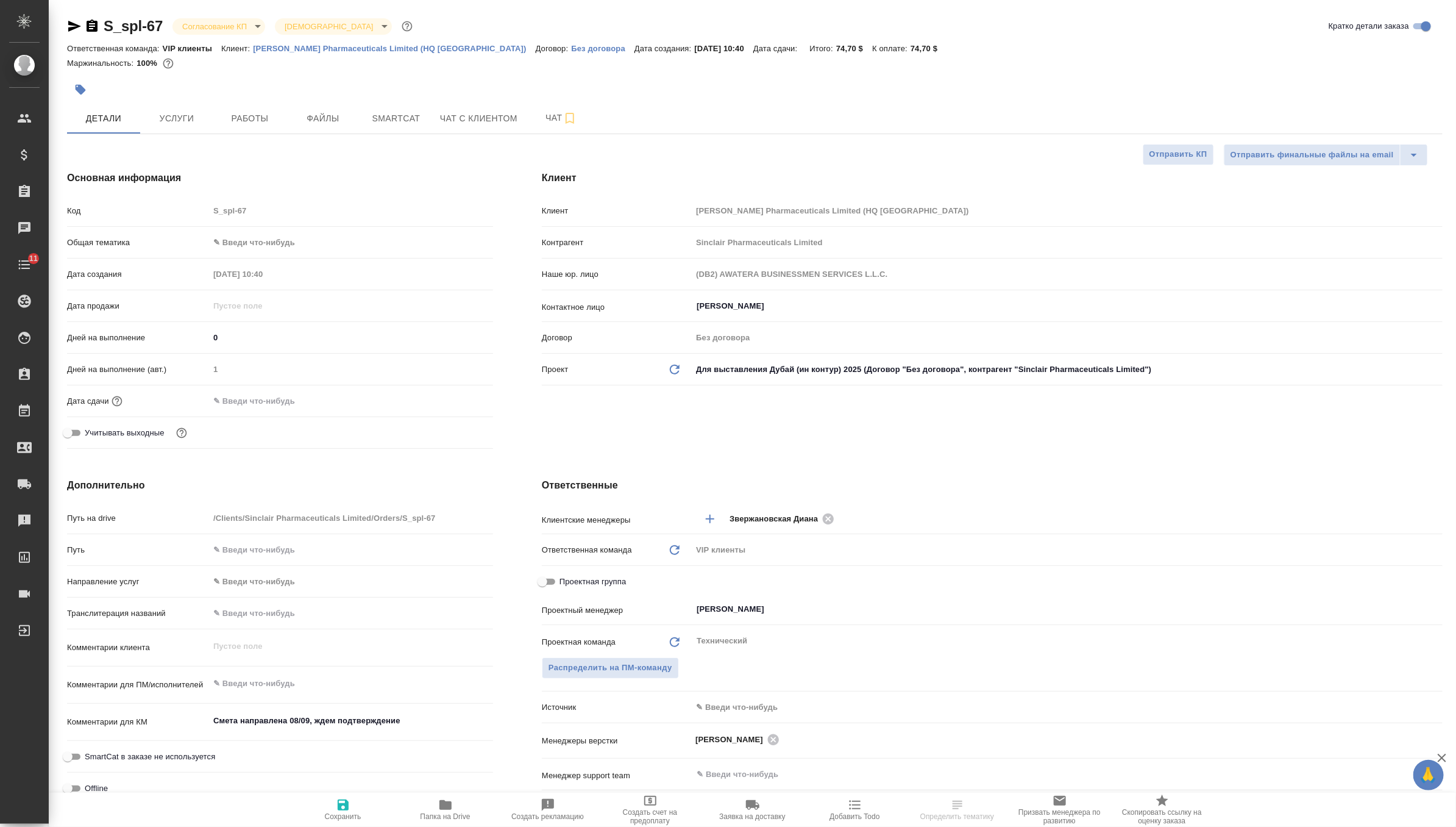
type textarea "x"
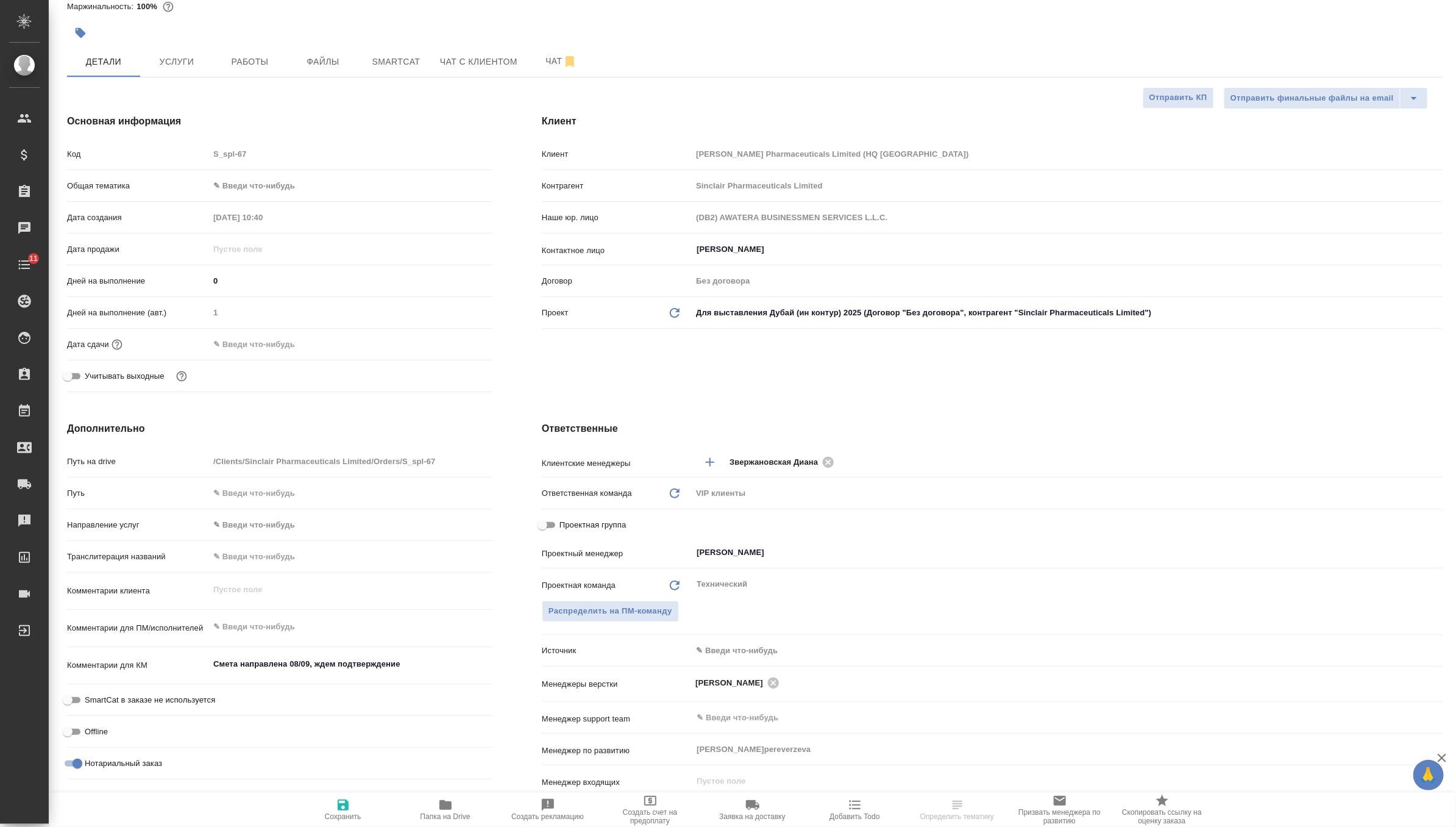
scroll to position [130, 0]
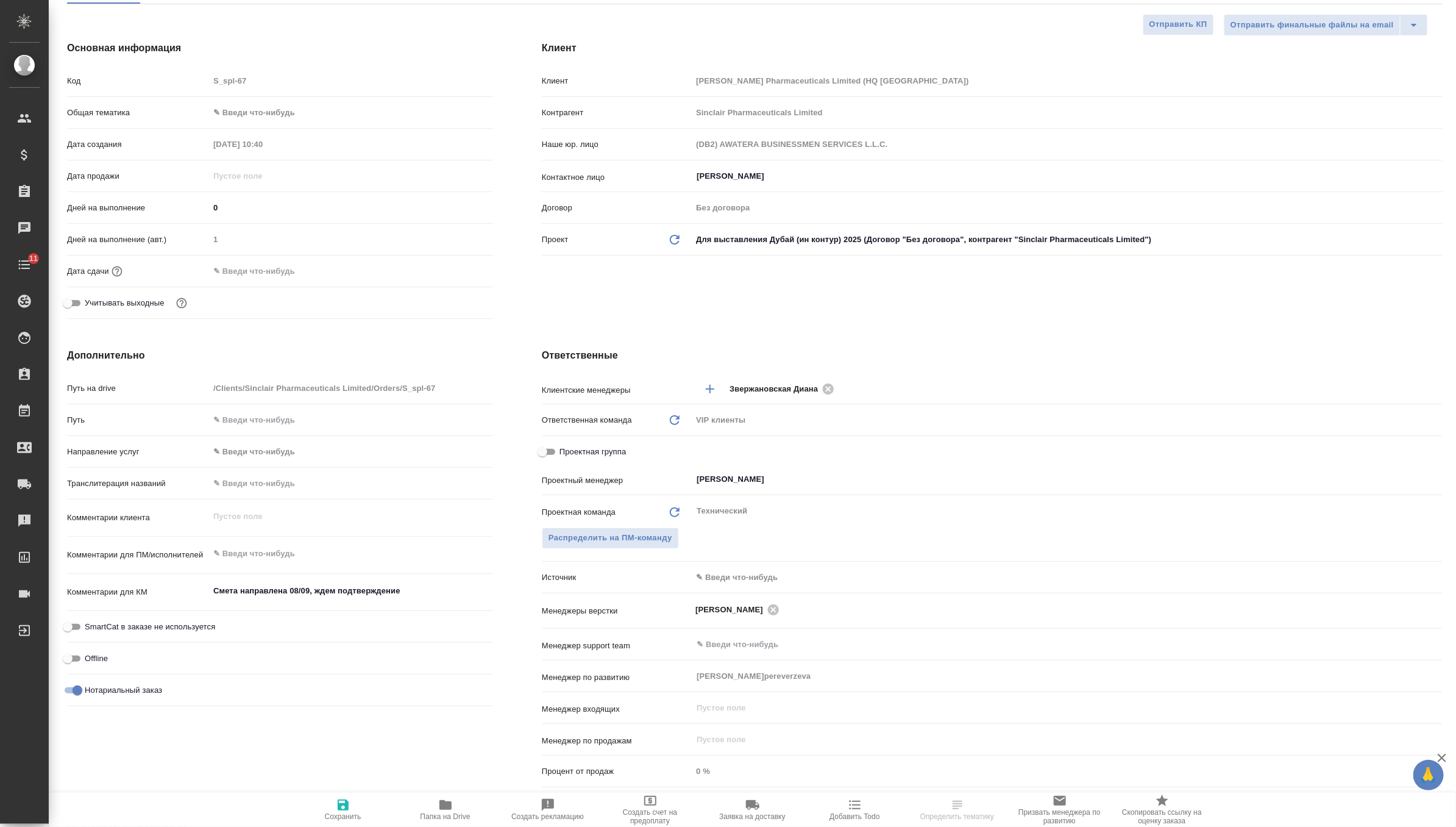
type textarea "x"
drag, startPoint x: 423, startPoint y: 588, endPoint x: 131, endPoint y: 581, distance: 292.1
click at [131, 581] on div "Комментарии для КМ Смета направлена 08/09, ждем подтверждение x" at bounding box center [280, 592] width 426 height 28
type textarea "x"
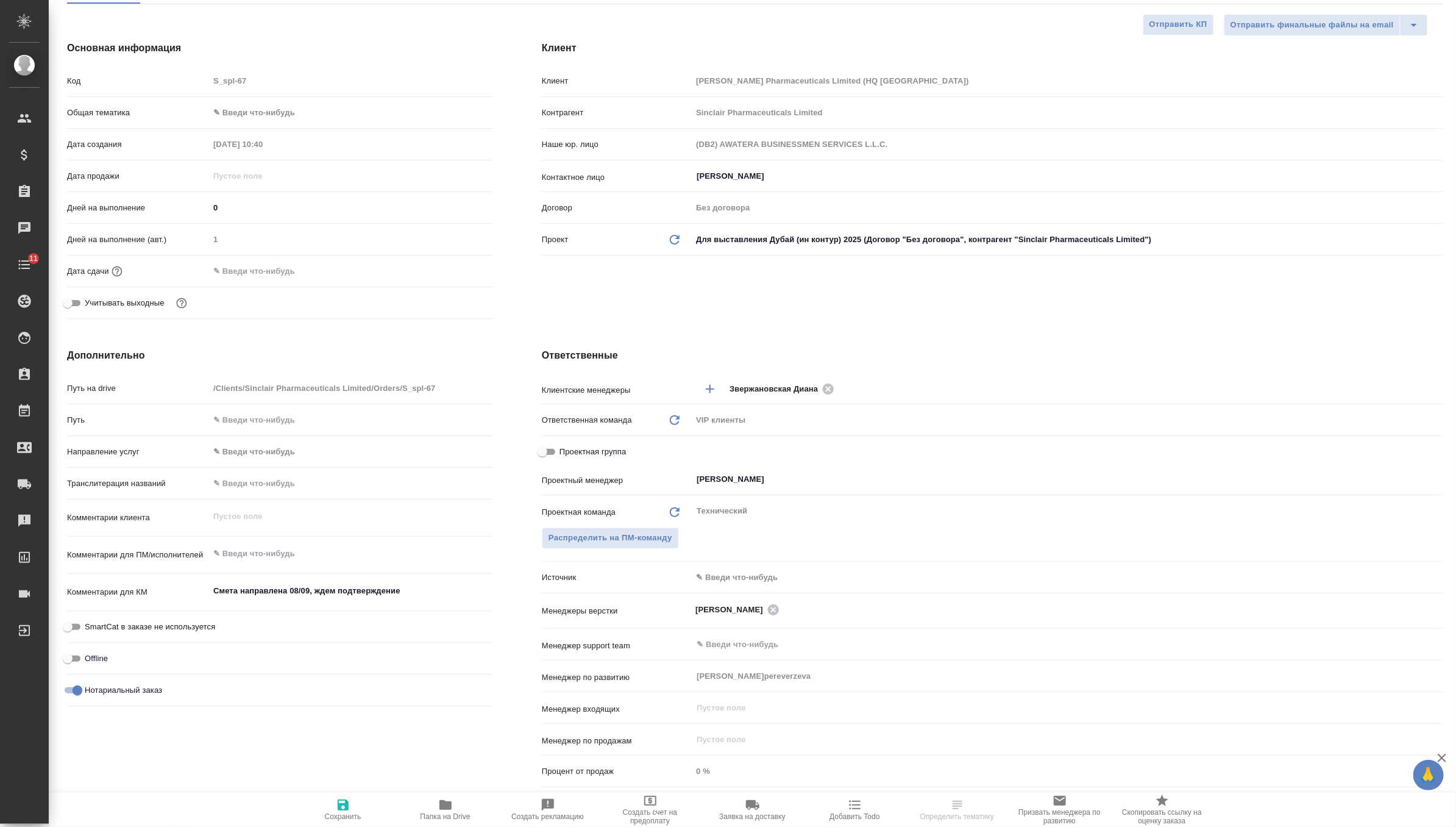
type textarea "x"
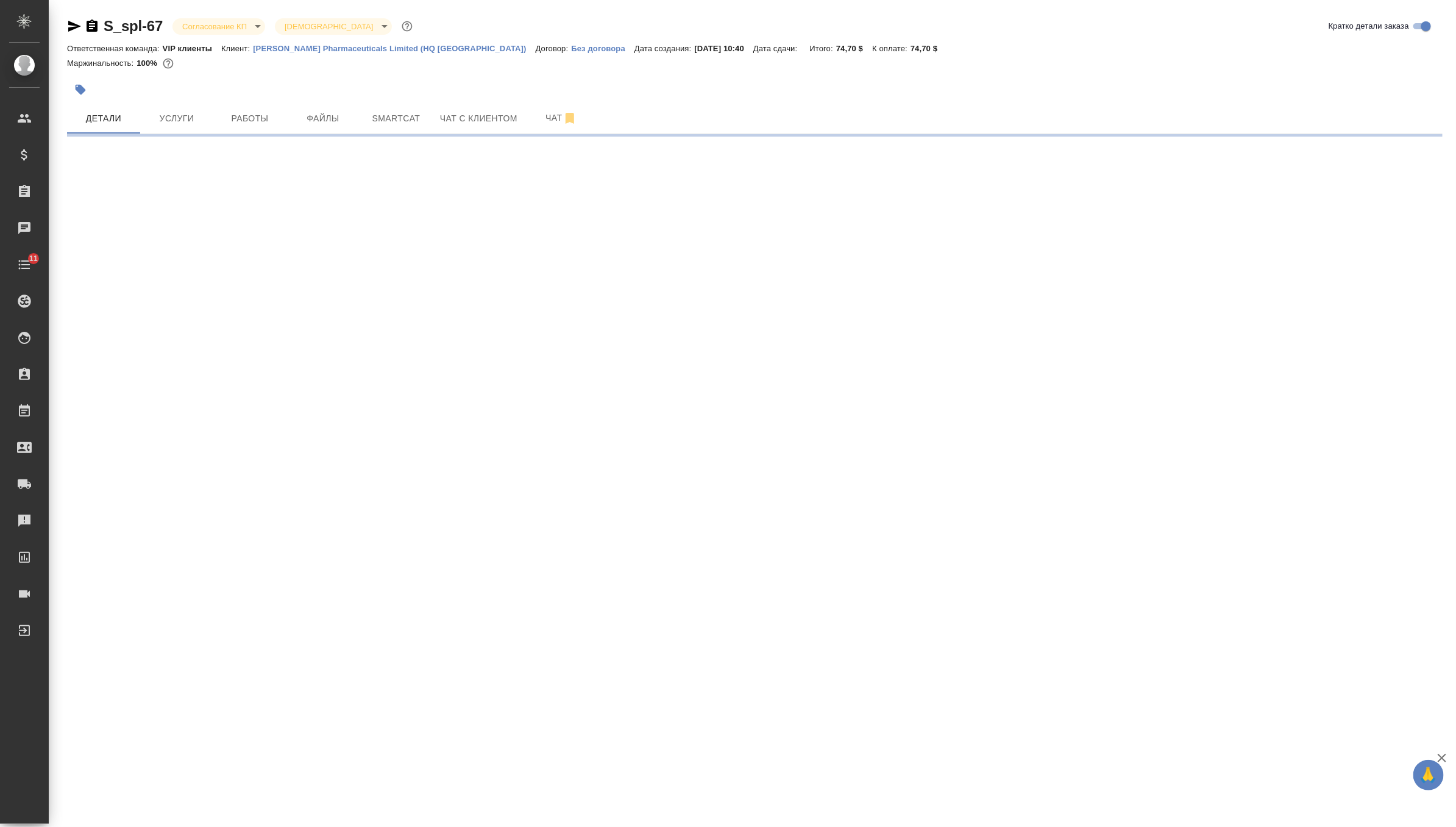
select select "RU"
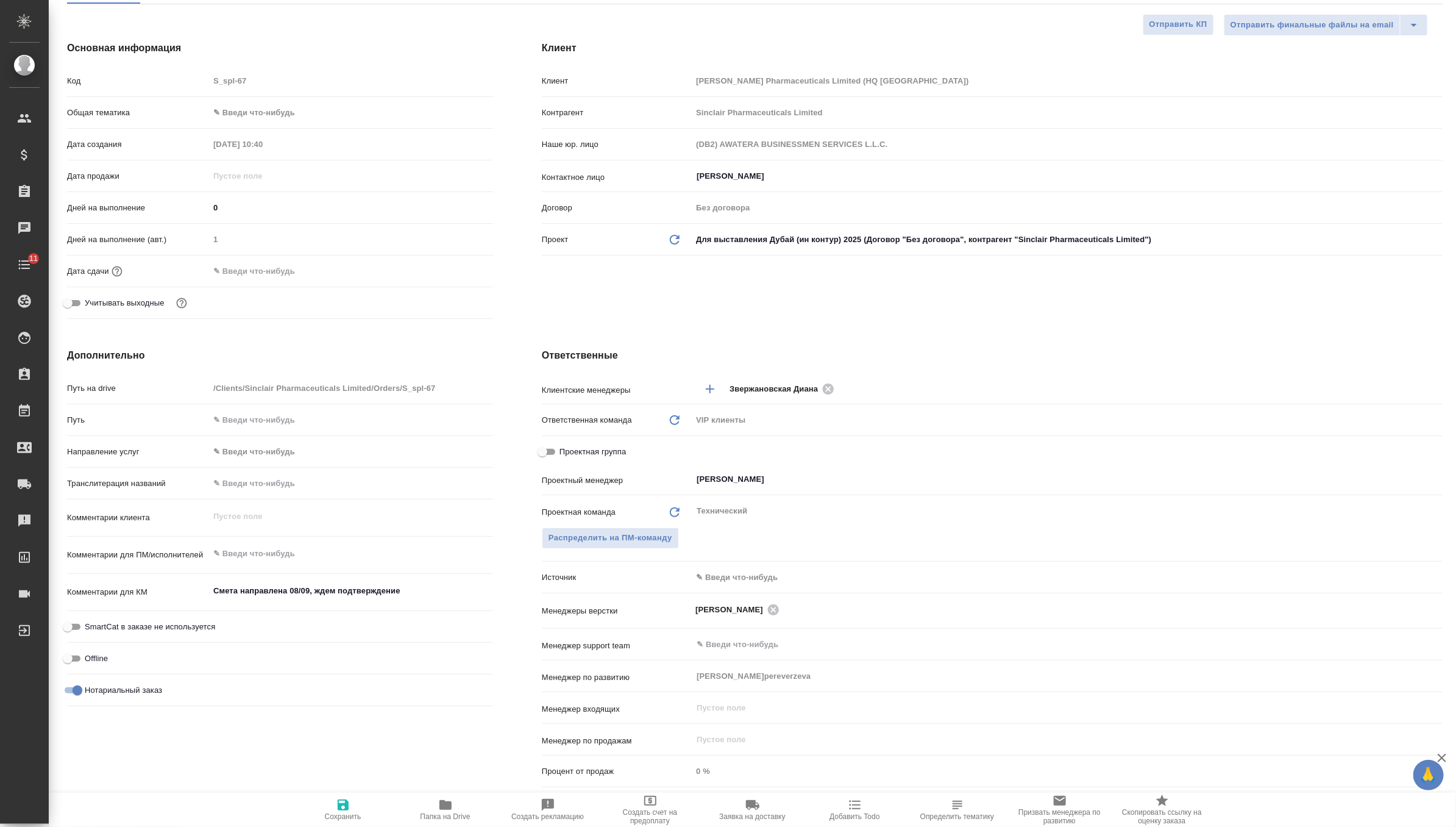
type textarea "x"
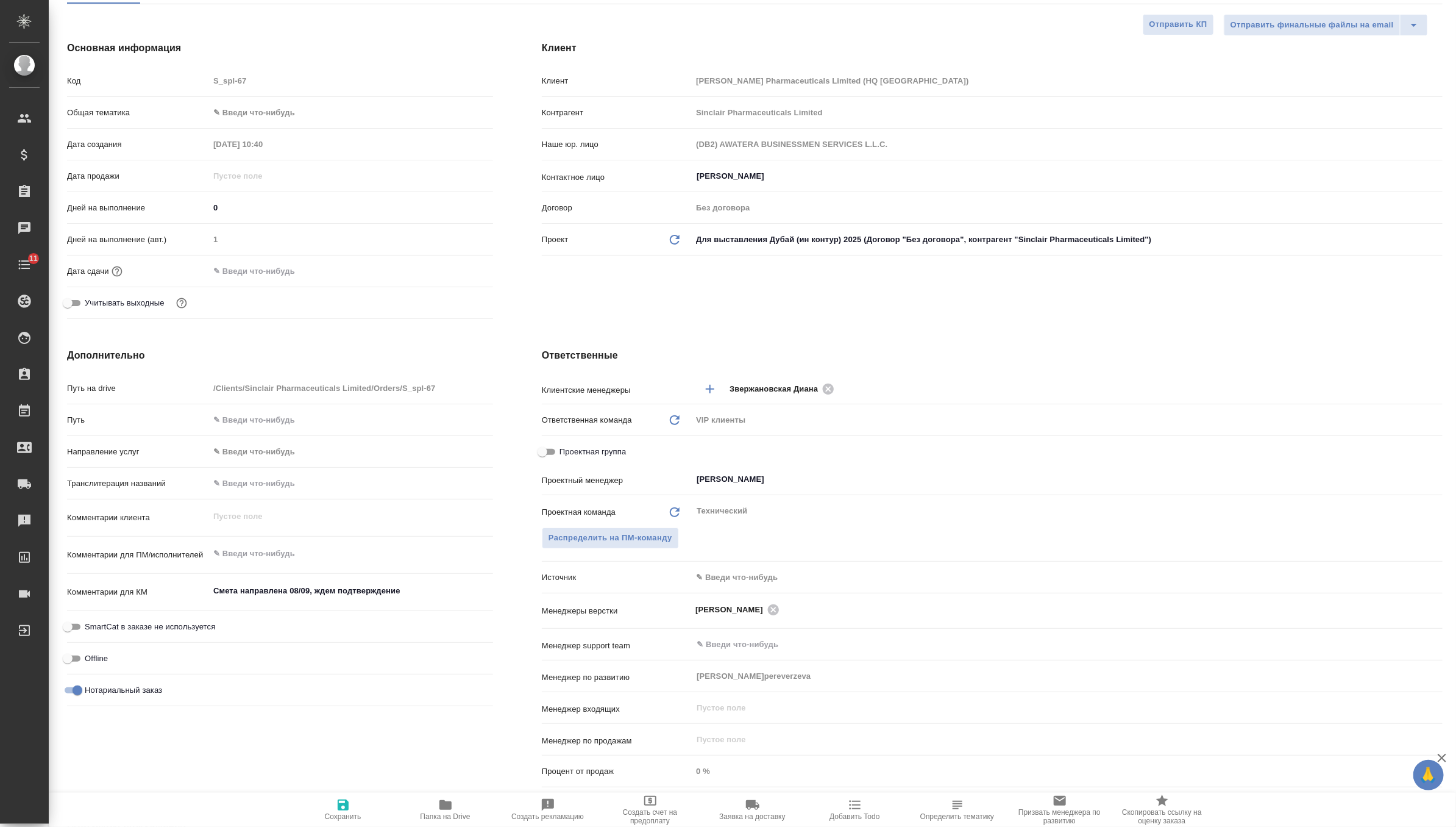
type textarea "x"
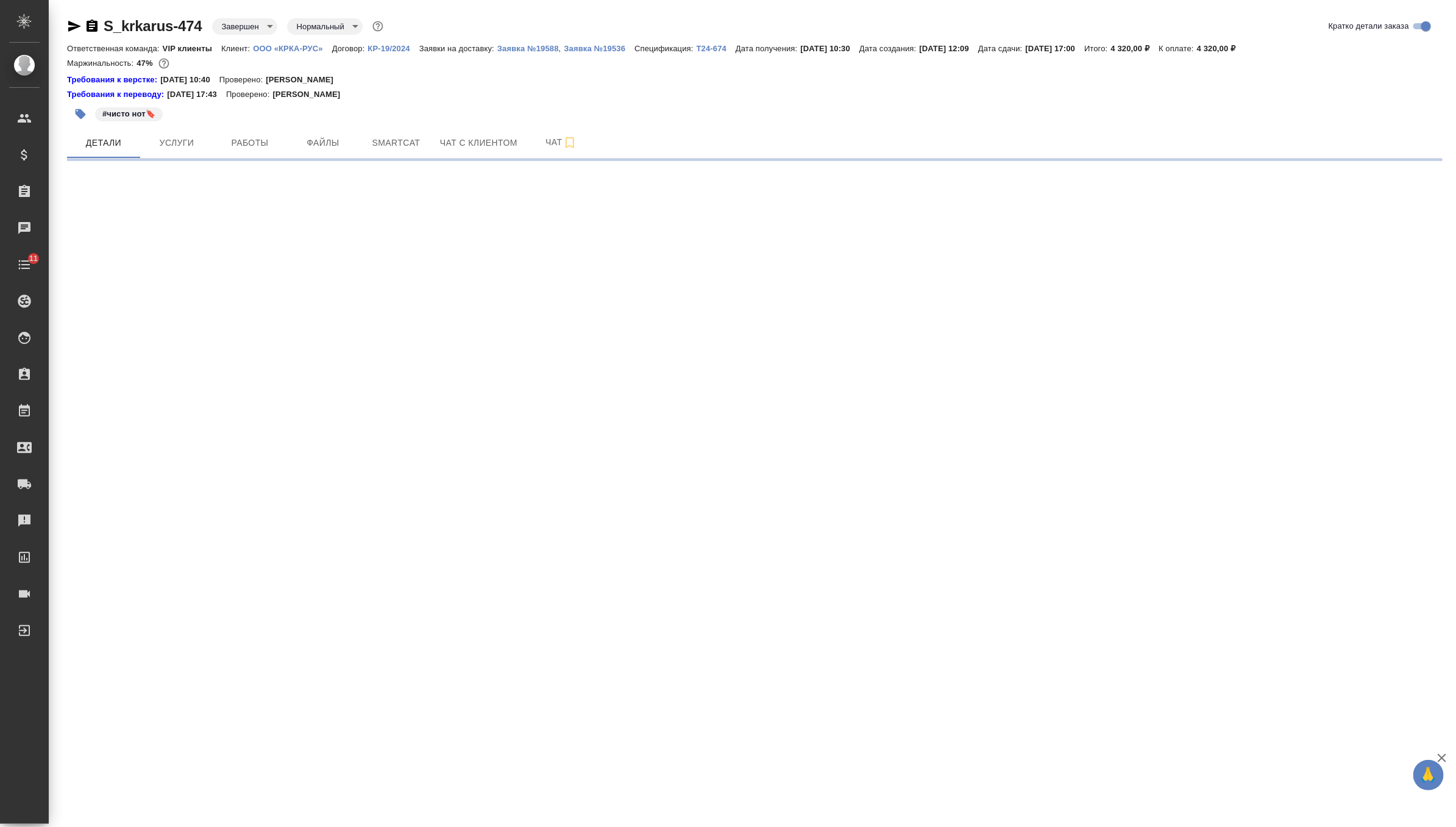
select select "RU"
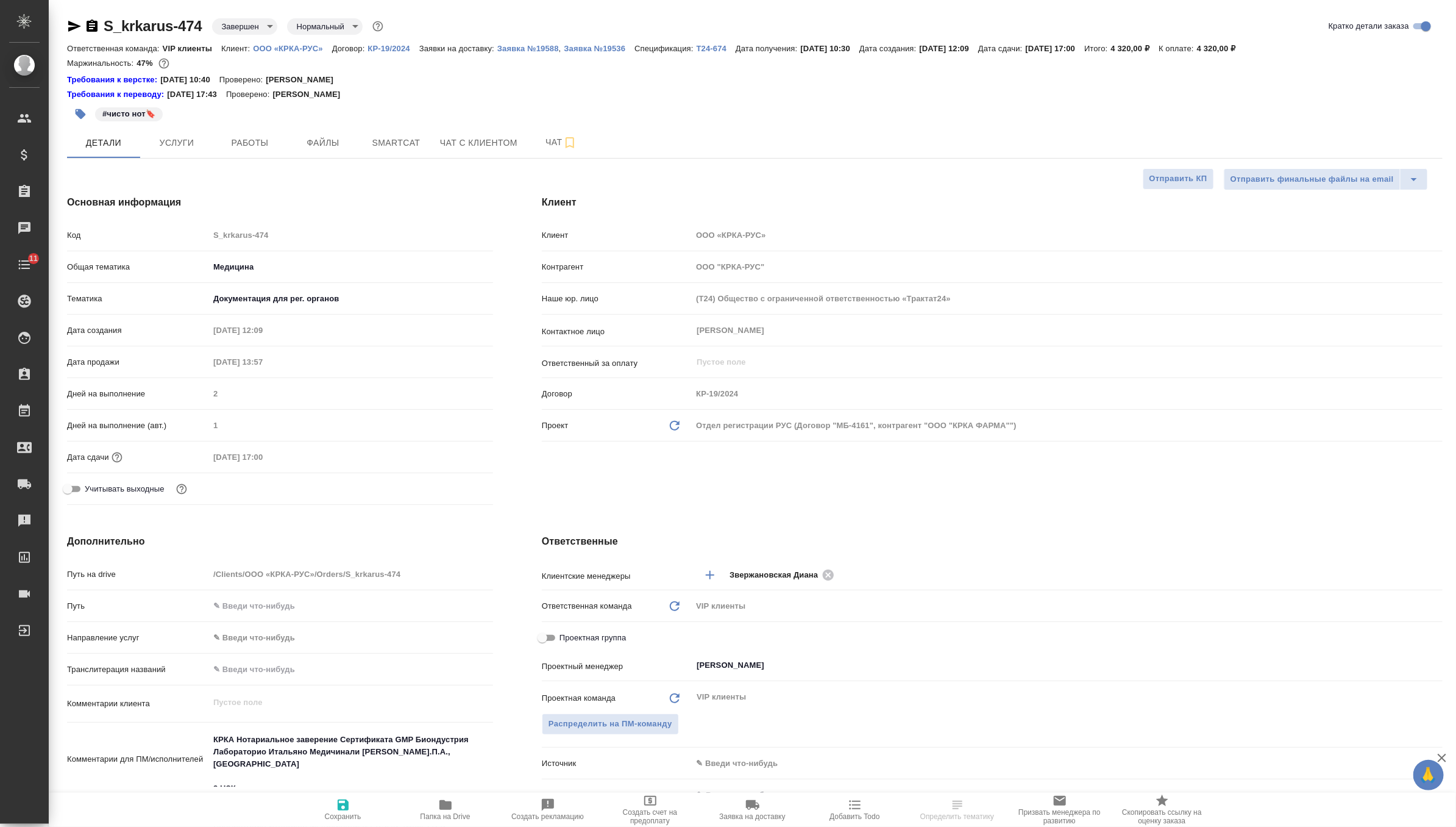
type textarea "x"
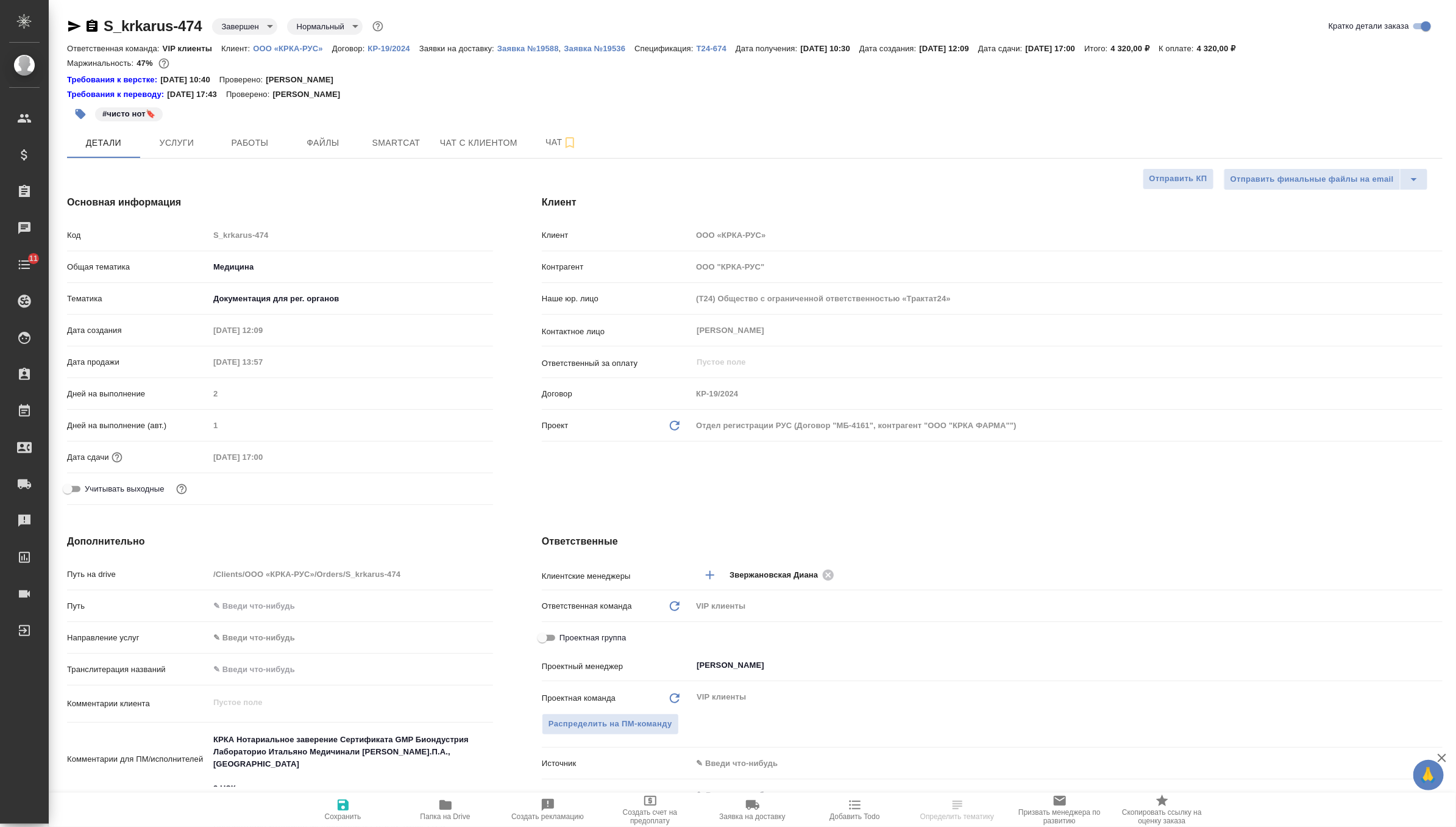
type textarea "x"
click at [240, 147] on span "Работы" at bounding box center [250, 143] width 58 height 15
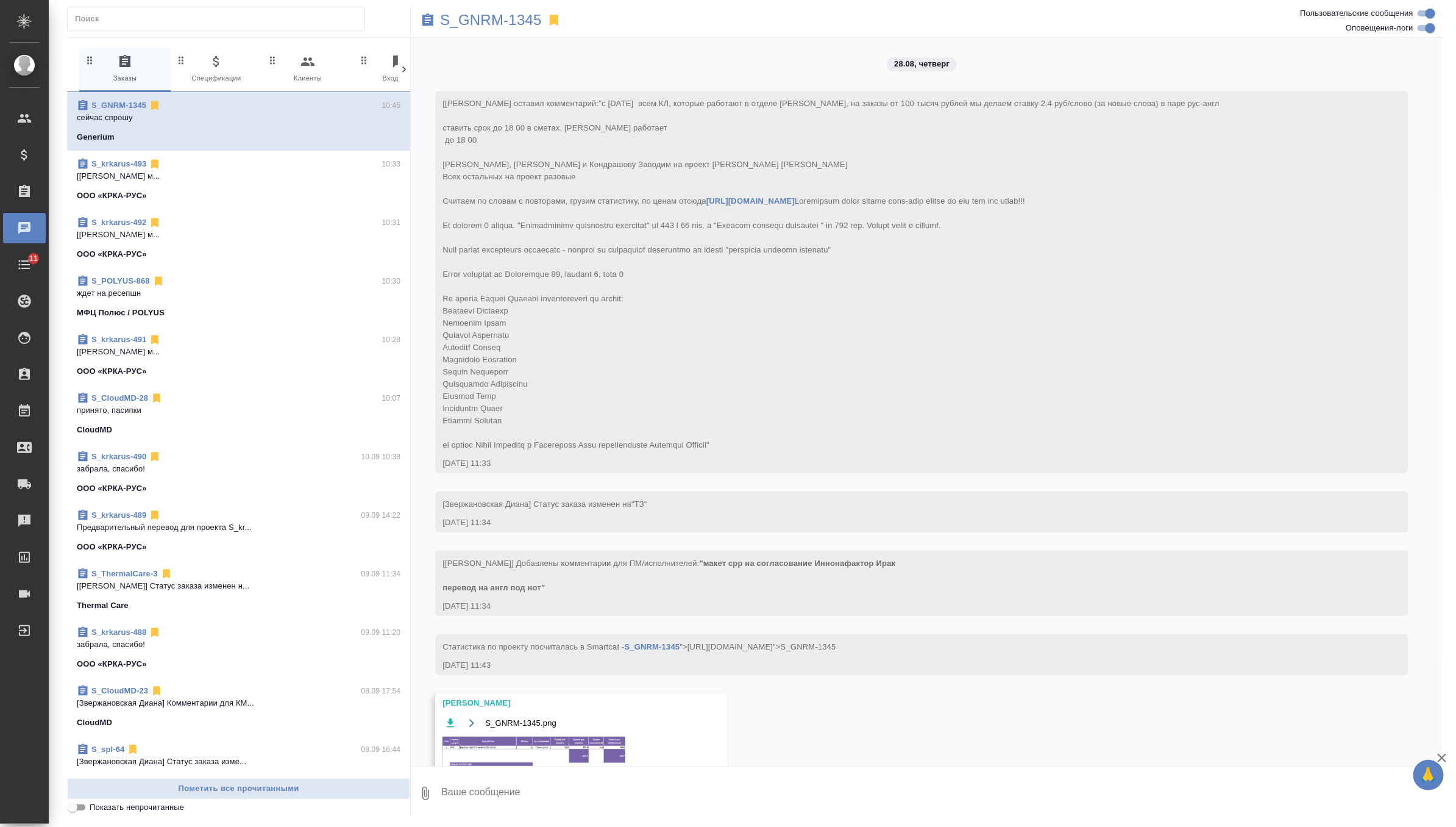
scroll to position [3760, 0]
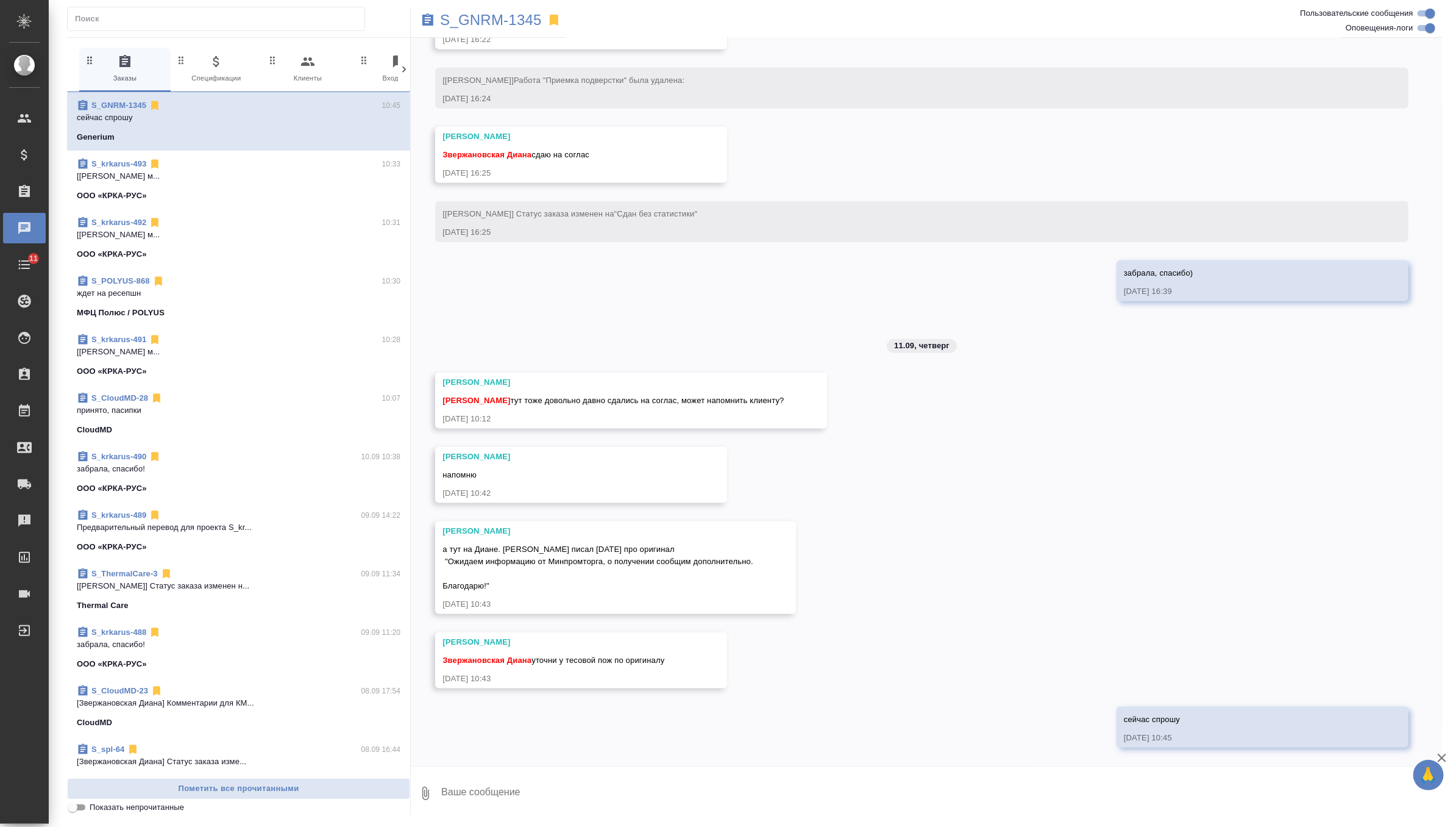
click at [506, 798] on textarea at bounding box center [941, 793] width 1002 height 42
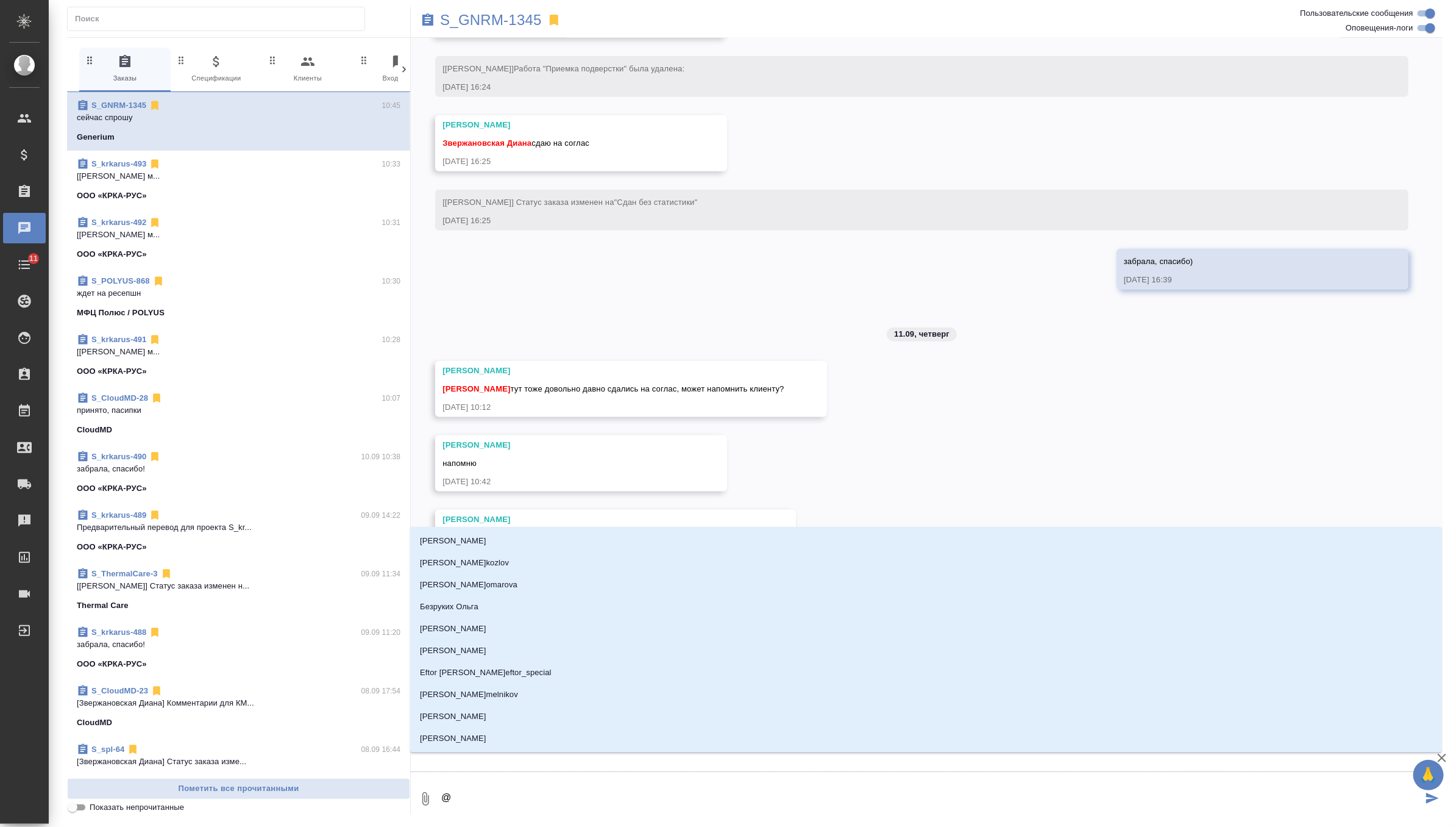
type textarea "@г"
type input "г"
type textarea "@гр"
type input "гр"
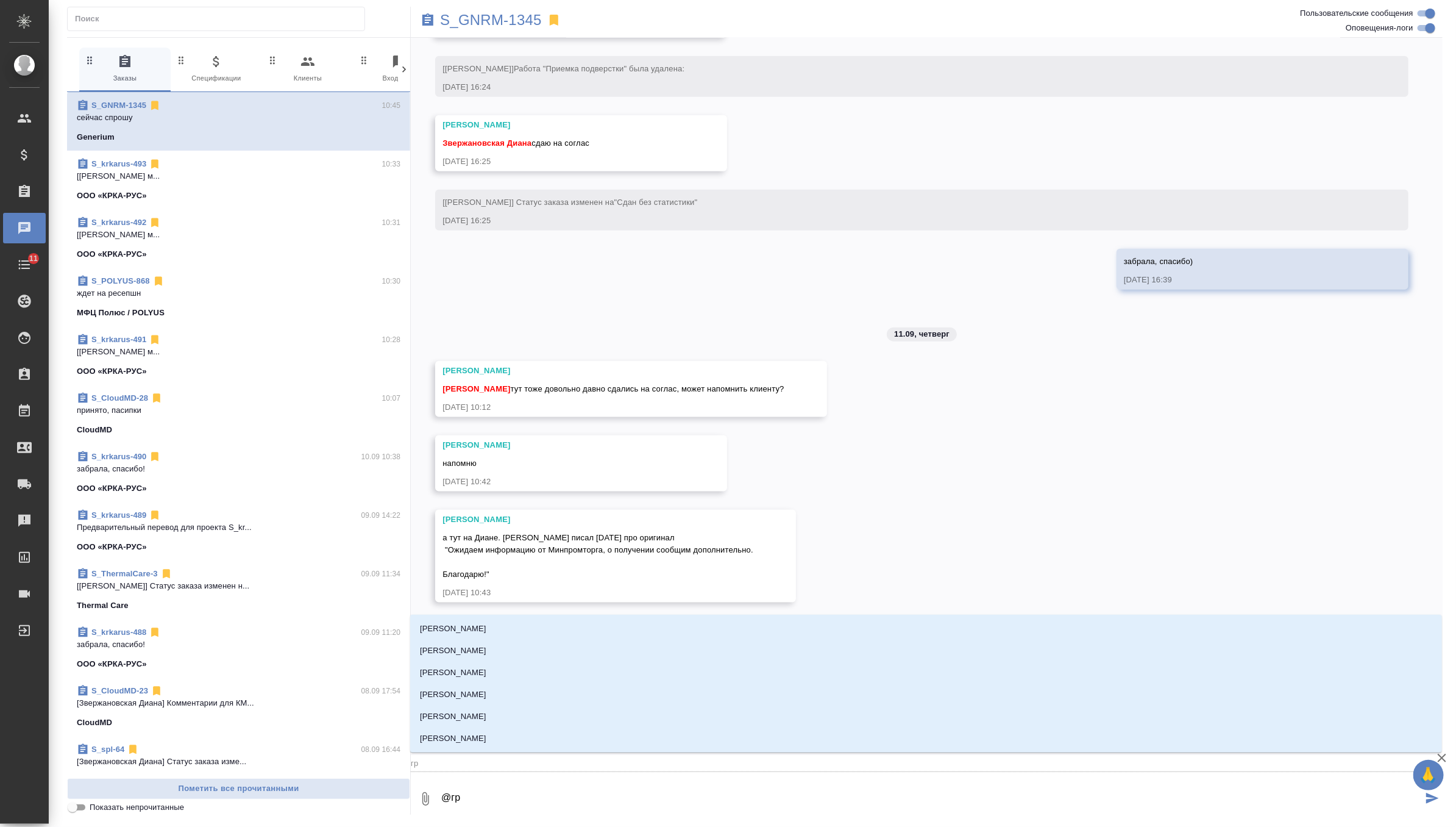
type textarea "@гра"
type input "гра"
type textarea "@граб"
type input "граб"
type textarea "@грабк"
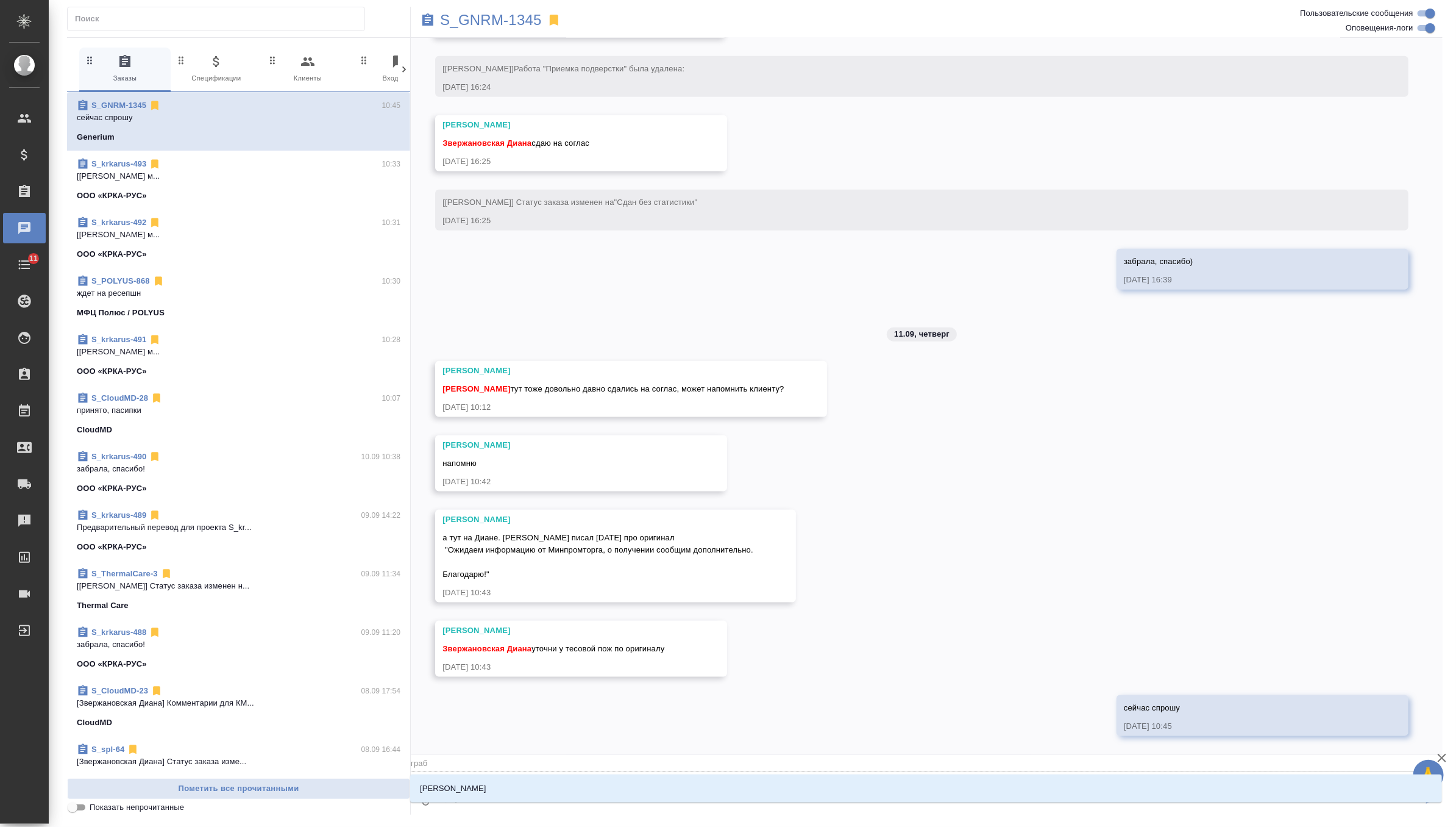
type input "грабк"
click at [511, 789] on li "[PERSON_NAME]" at bounding box center [926, 788] width 1032 height 22
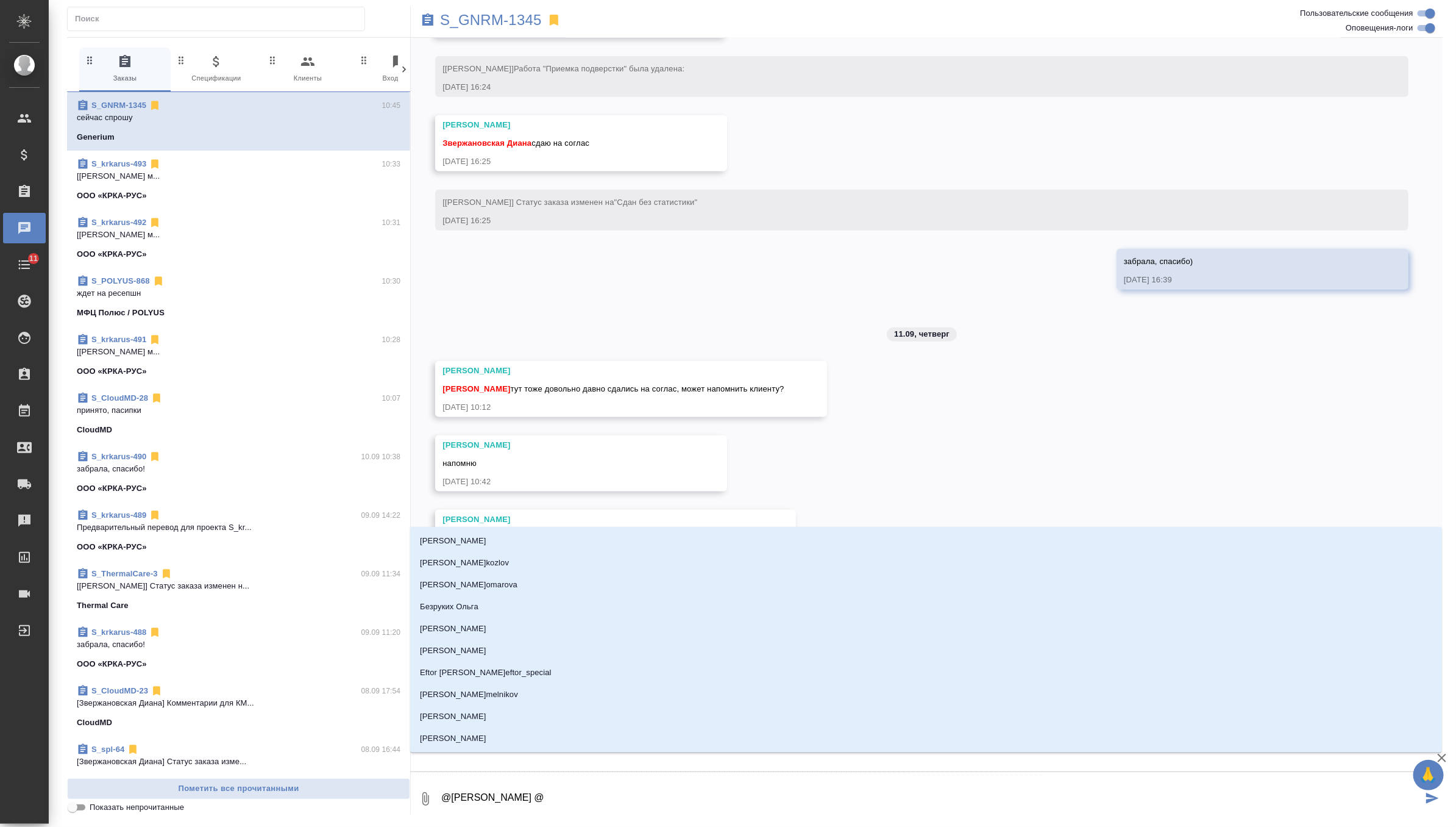
type textarea "@[PERSON_NAME] @к"
type input "к"
type textarea "@[PERSON_NAME] @ка"
type input "ка"
type textarea "@[PERSON_NAME] @каб"
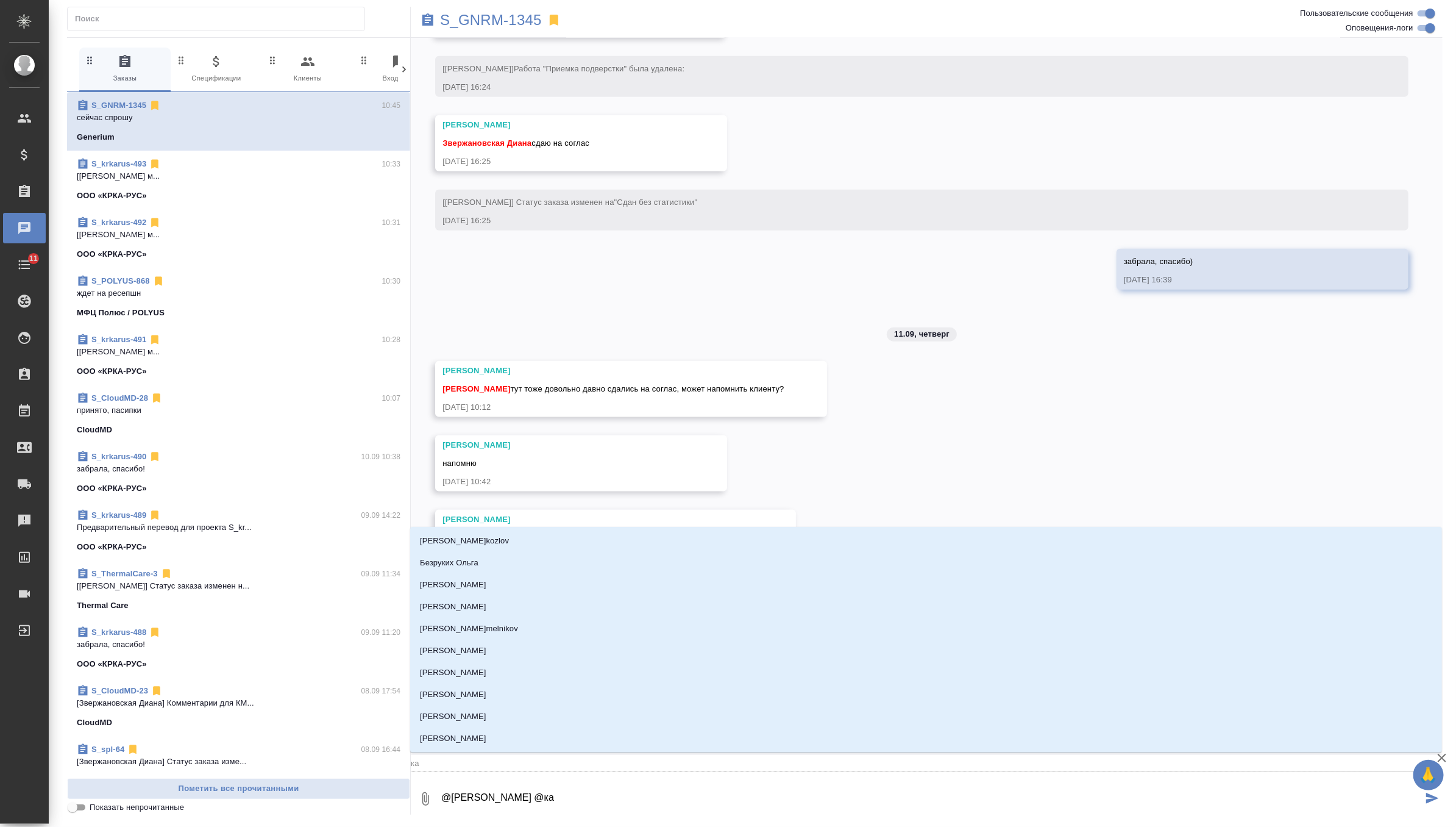
type input "каб"
type textarea "@[PERSON_NAME] @каба"
type input "каба"
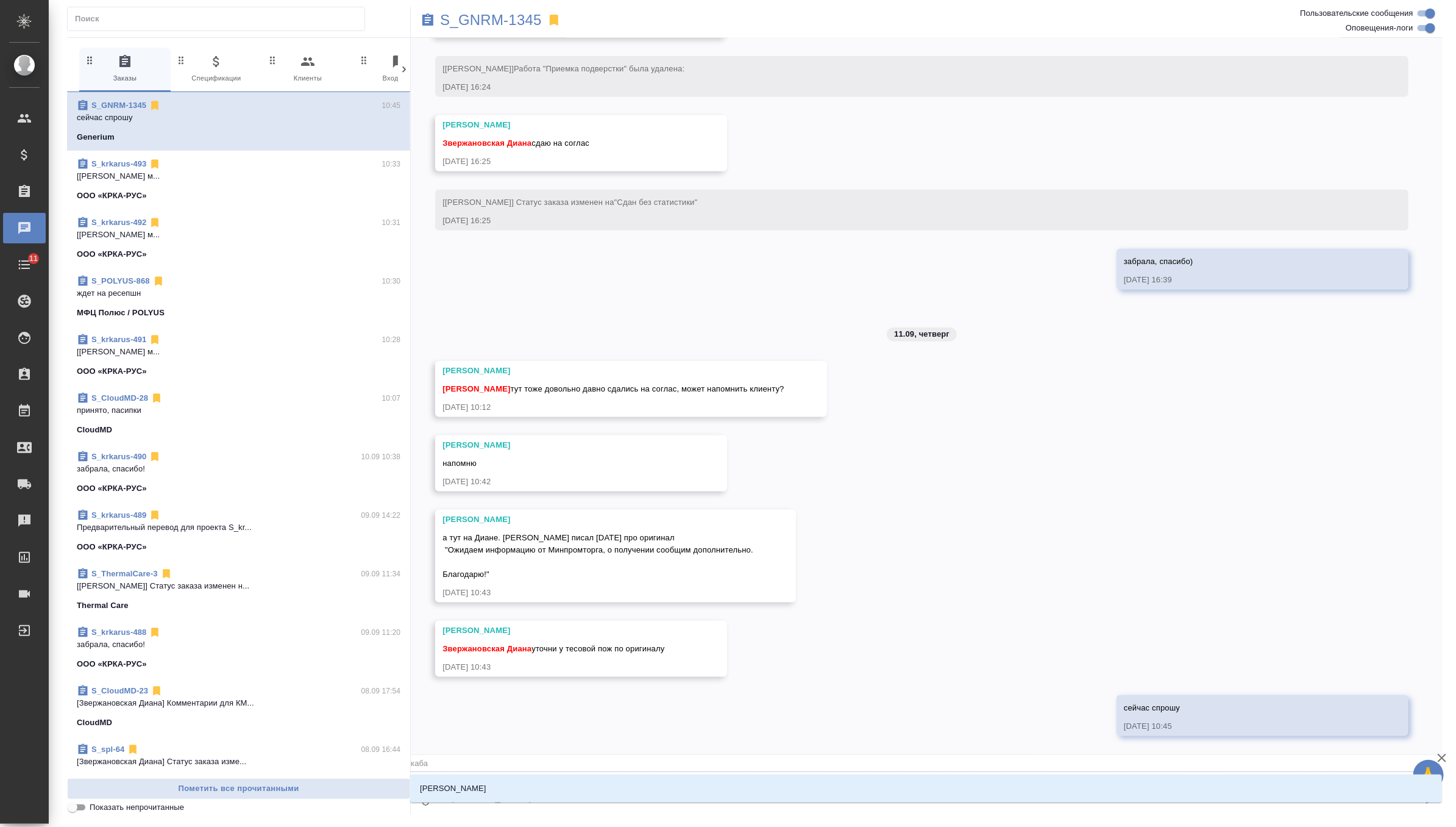
type textarea "@[PERSON_NAME] @кабар"
type input "кабар"
click at [489, 793] on li "[PERSON_NAME]" at bounding box center [926, 788] width 1032 height 22
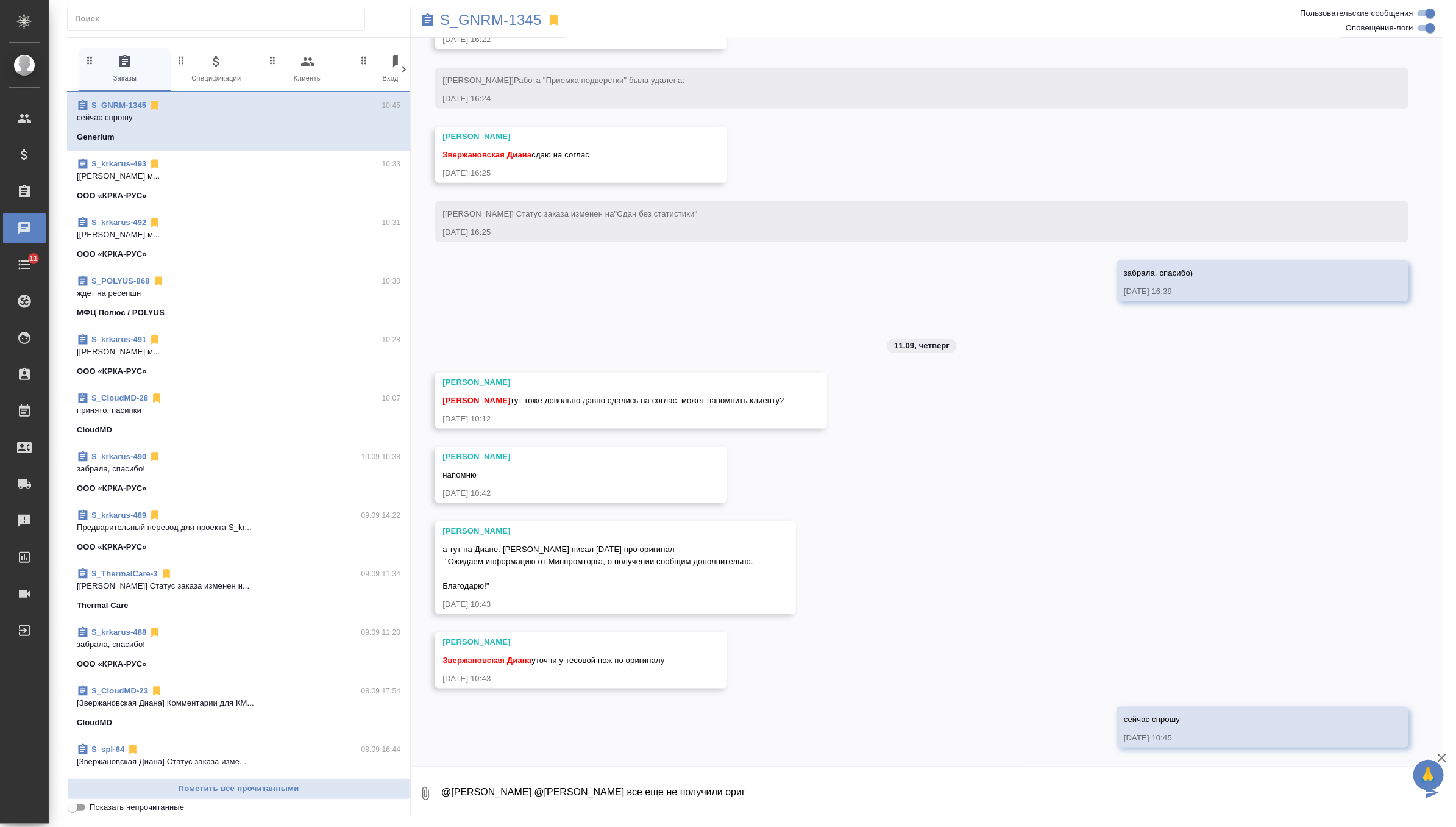
scroll to position [8, 0]
paste textarea "Пока МПТ не писали о получении."
type textarea "@[PERSON_NAME] @[PERSON_NAME] все еще не получили ориг "Пока МПТ не писали о по…"
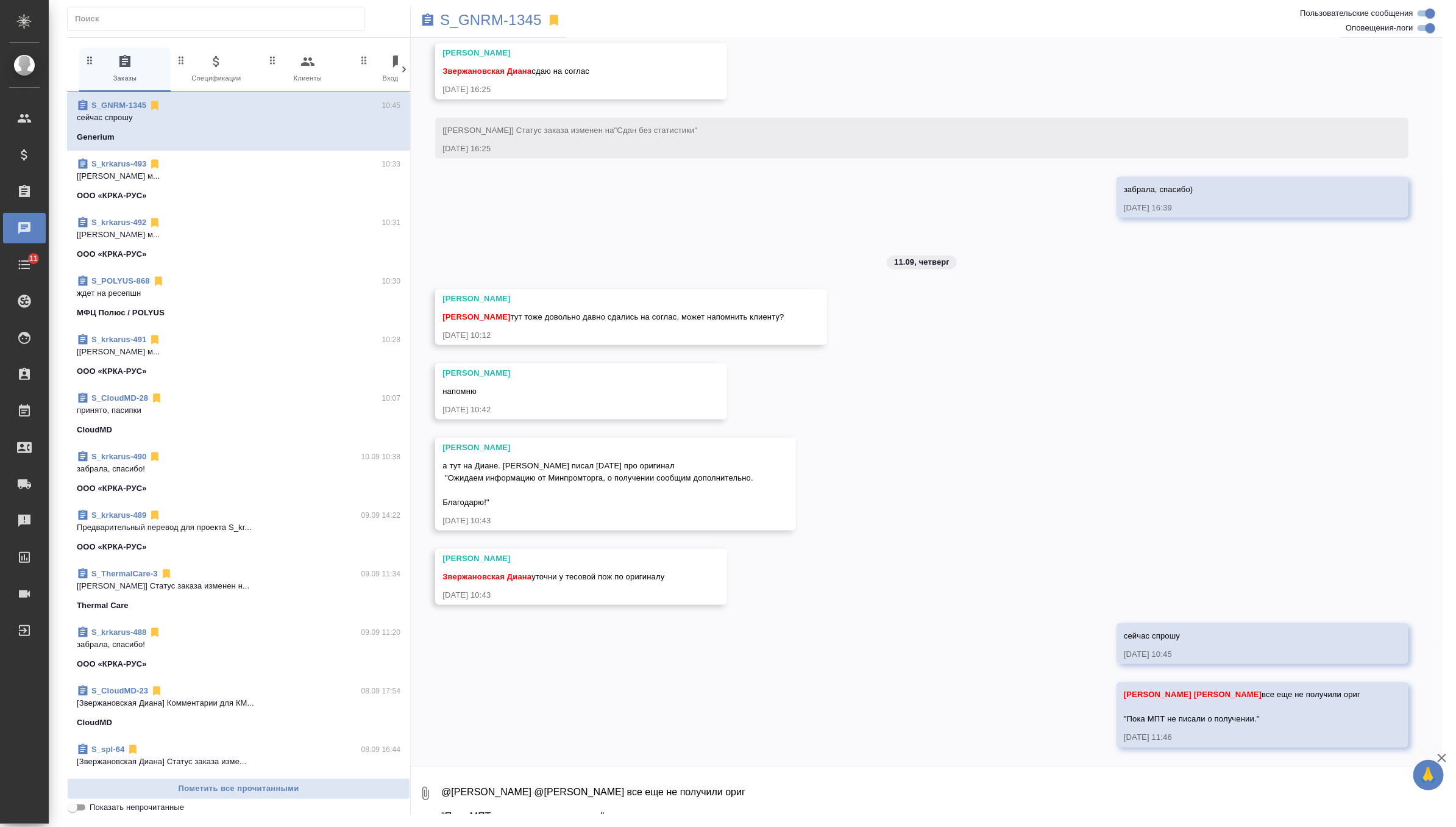
scroll to position [3844, 0]
click at [489, 793] on textarea "@[PERSON_NAME] @[PERSON_NAME] все еще не получили ориг "Пока МПТ не писали о по…" at bounding box center [941, 793] width 1002 height 42
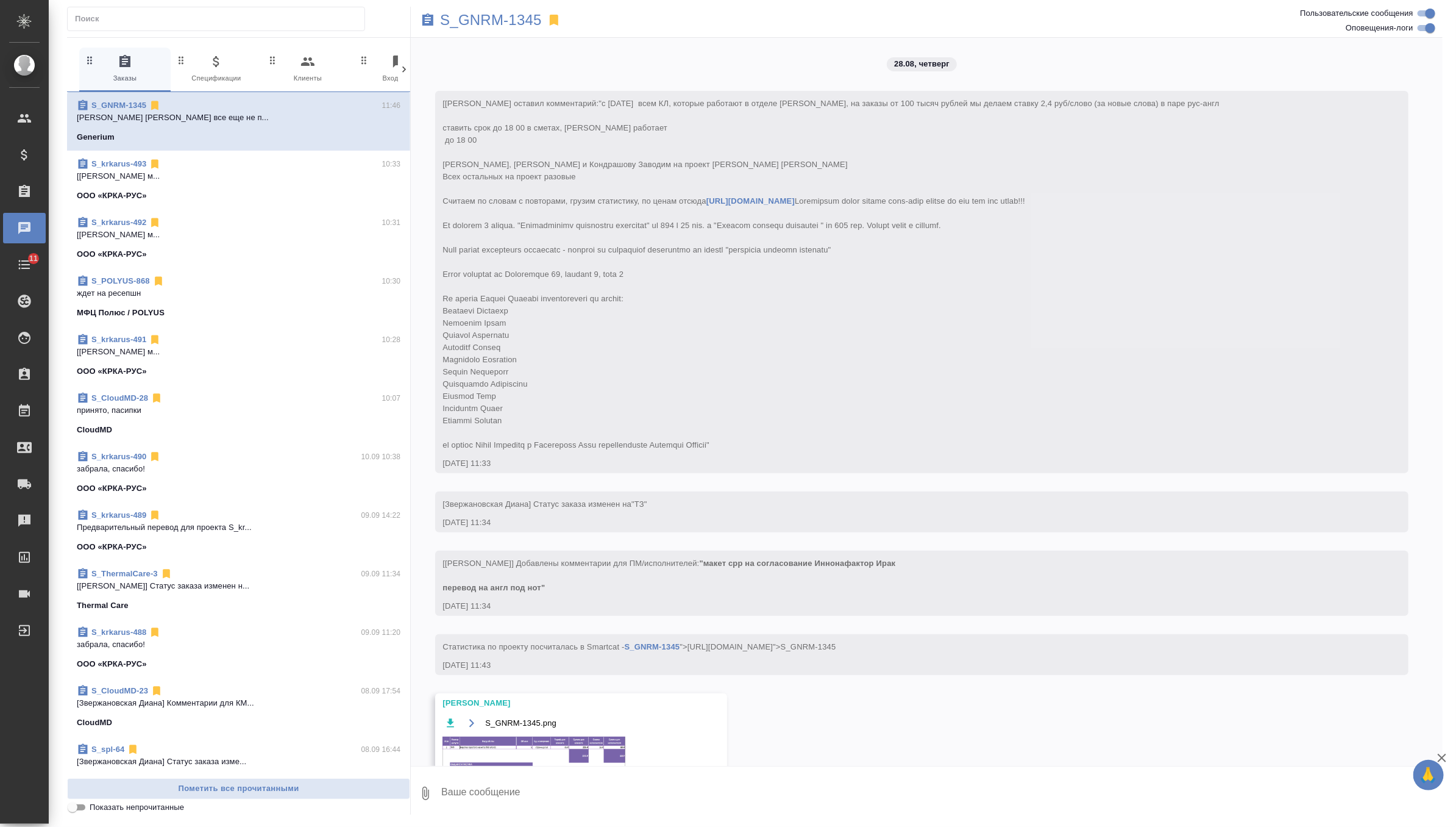
scroll to position [3844, 0]
